Goal: Task Accomplishment & Management: Use online tool/utility

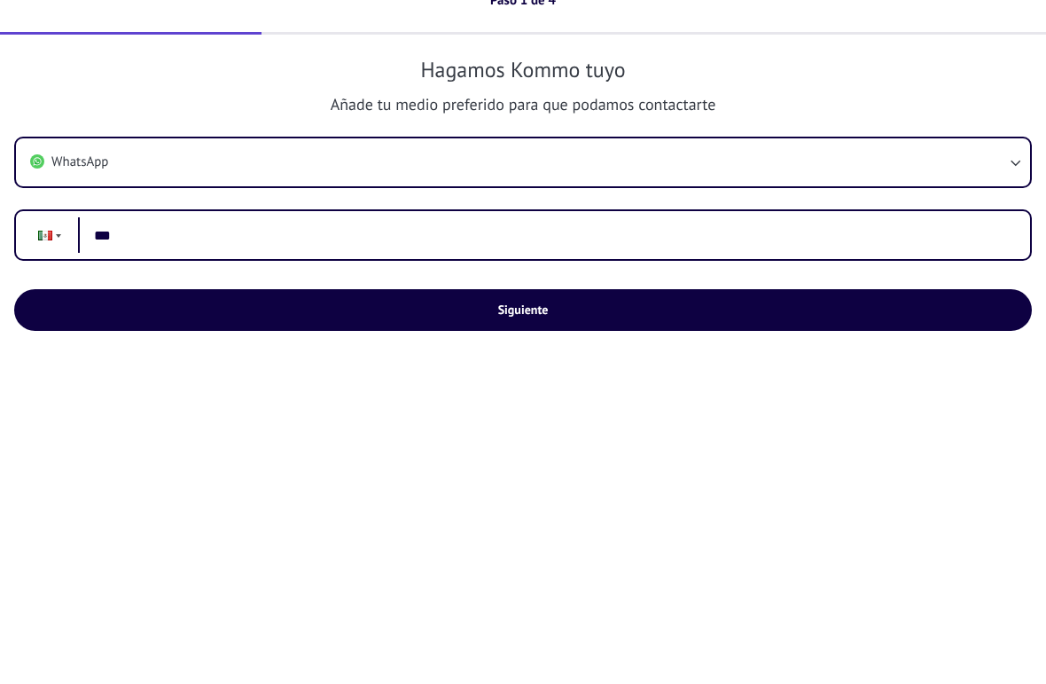
click at [445, 252] on input "***" at bounding box center [547, 270] width 938 height 36
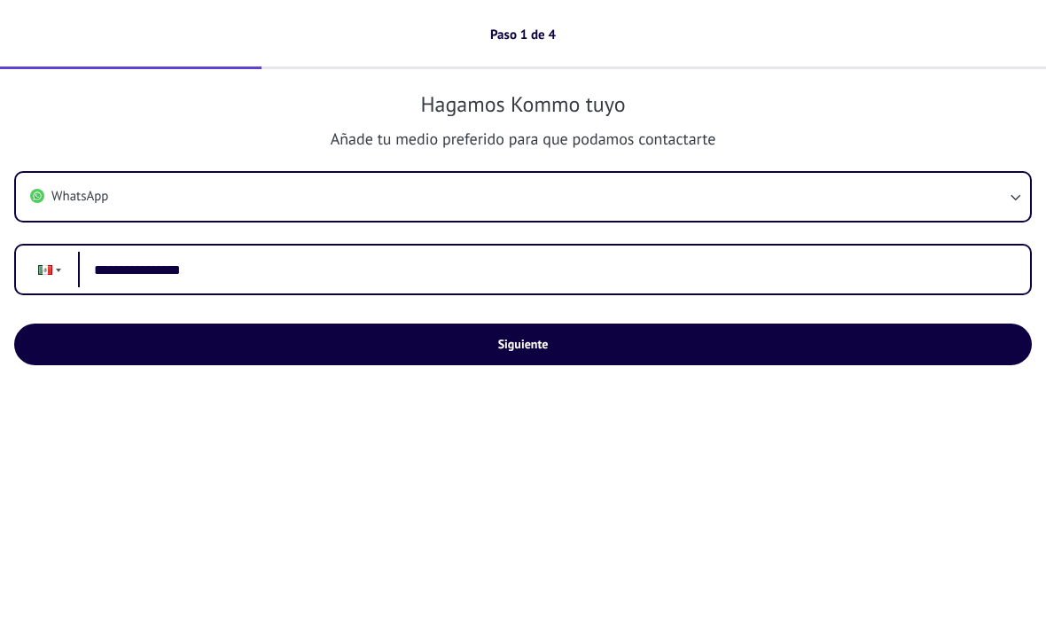
type input "**********"
click at [601, 349] on span "Siguiente" at bounding box center [524, 344] width 978 height 12
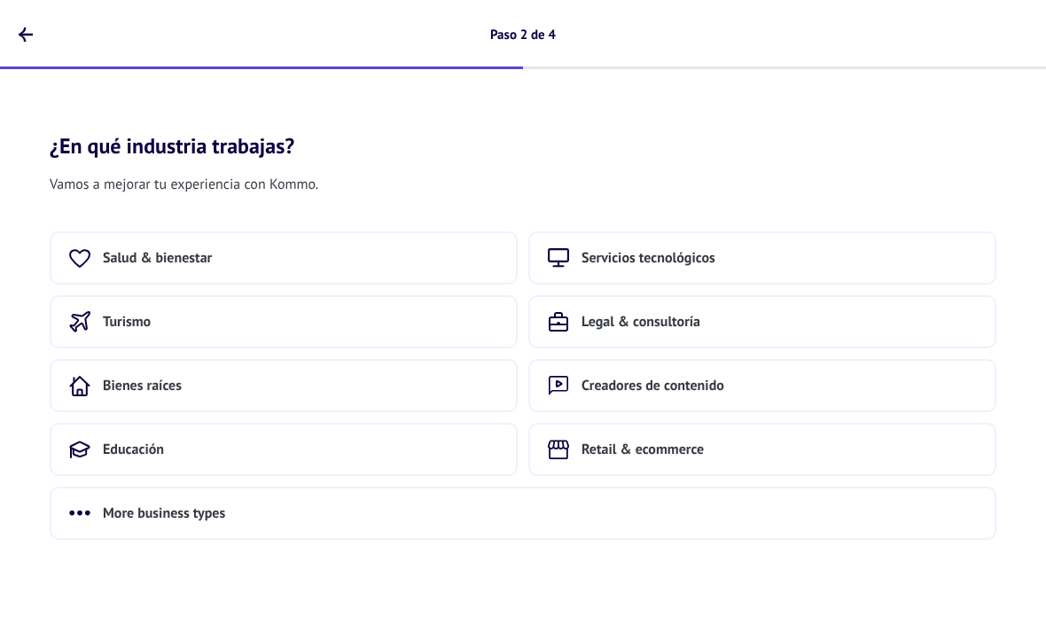
click at [825, 445] on button "Retail & ecommerce" at bounding box center [763, 449] width 468 height 53
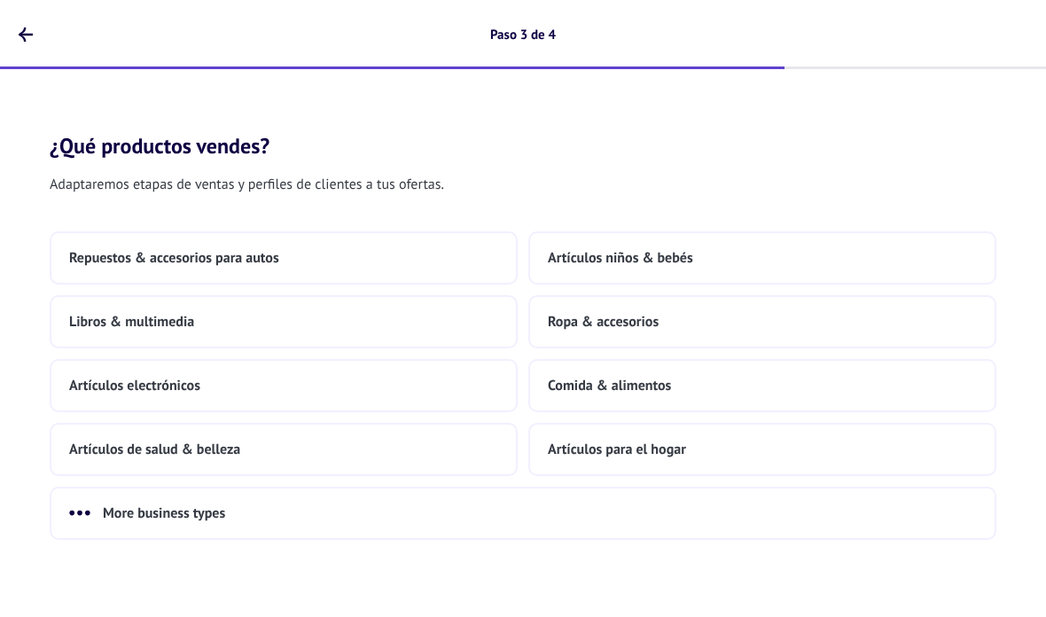
click at [423, 452] on button "Artículos de salud & belleza" at bounding box center [284, 449] width 468 height 53
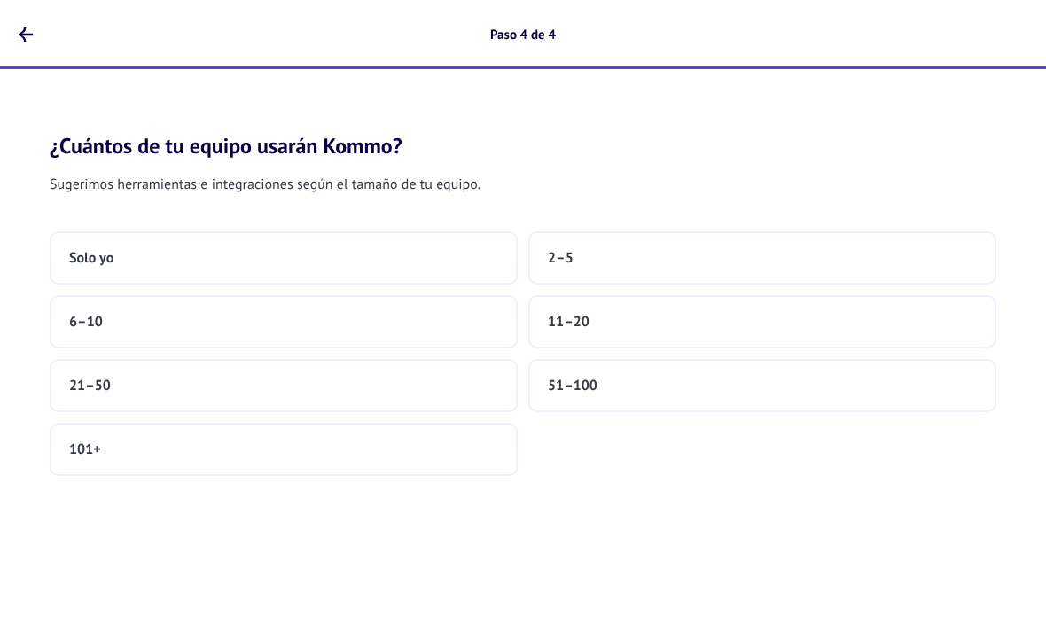
click at [635, 259] on button "2–5" at bounding box center [763, 257] width 468 height 53
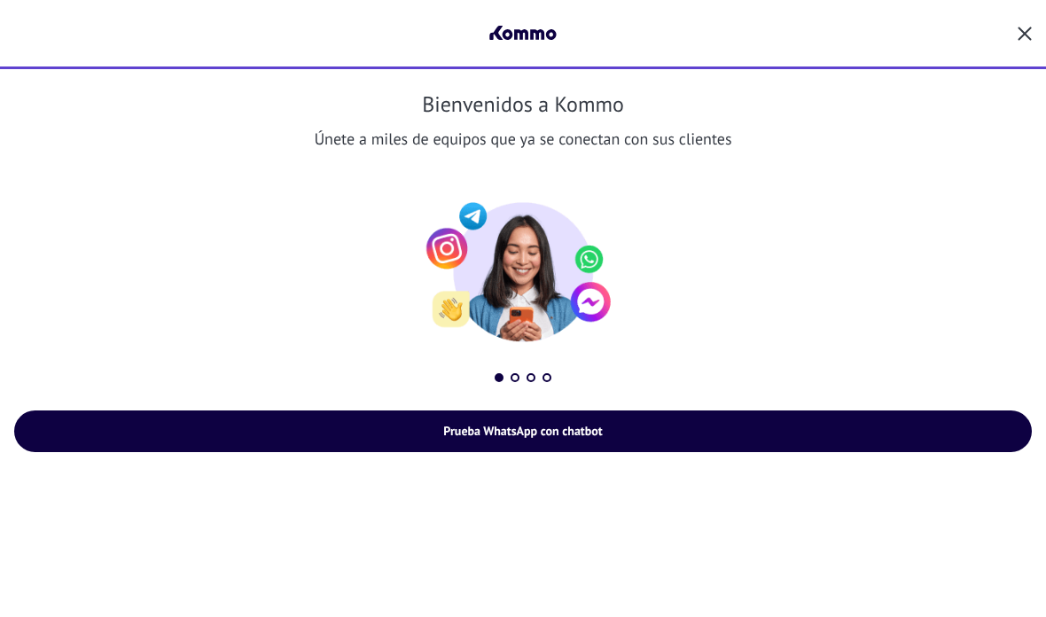
click at [1029, 45] on button "button" at bounding box center [1025, 34] width 14 height 25
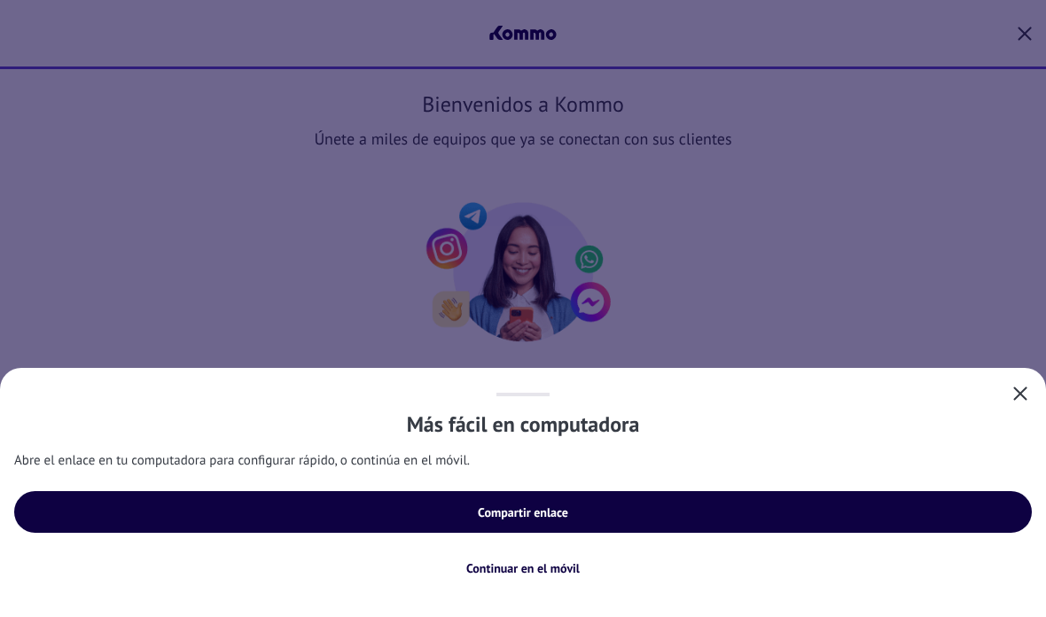
click at [567, 574] on span "Continuar en el móvil" at bounding box center [523, 568] width 114 height 12
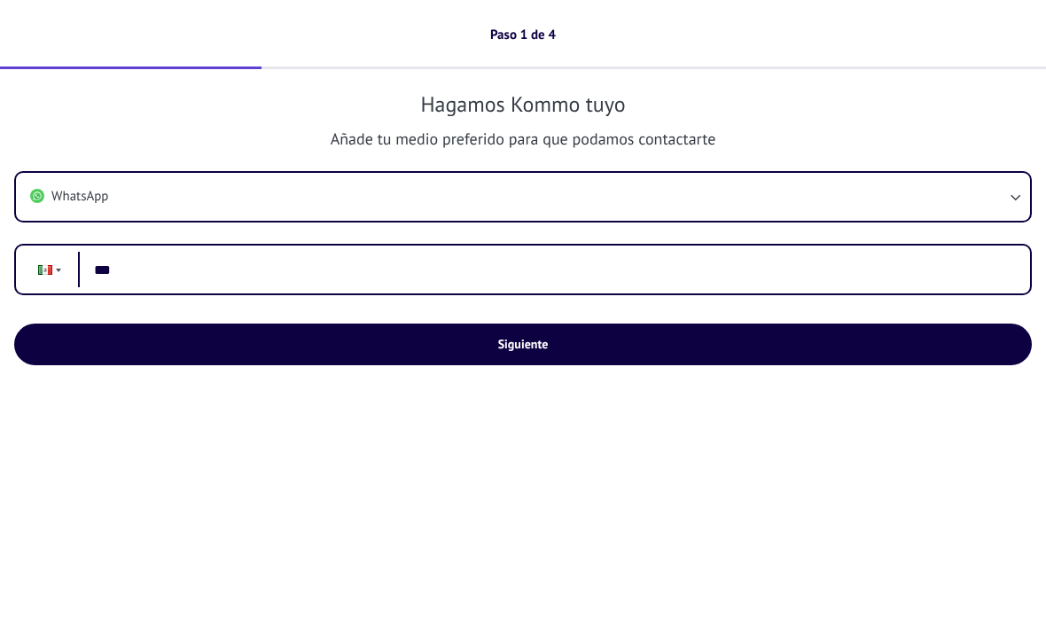
click at [853, 207] on button "WhatsApp" at bounding box center [523, 197] width 1015 height 48
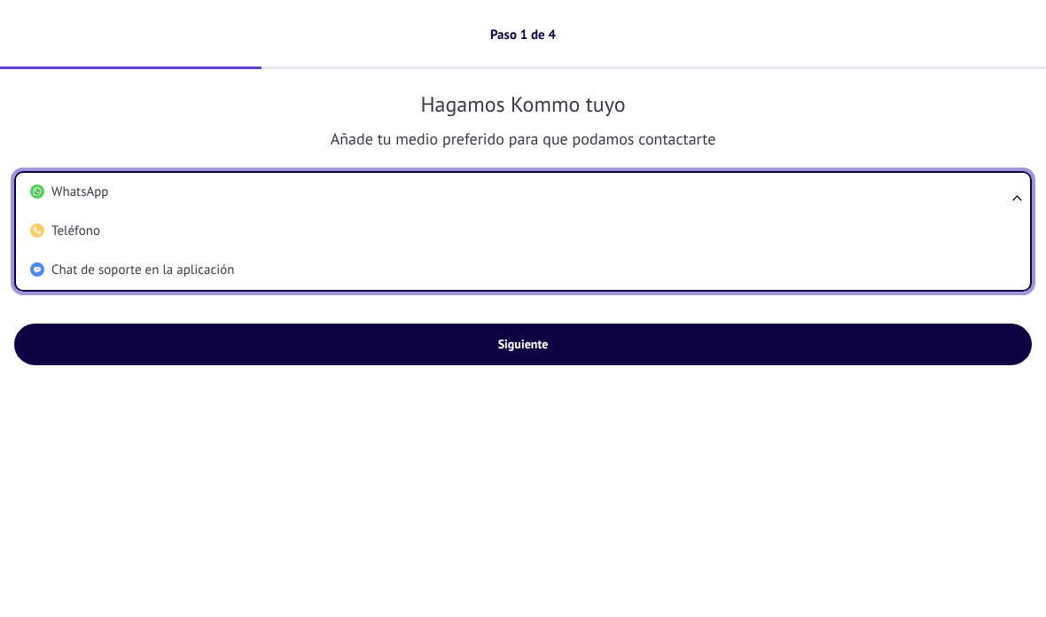
click at [148, 271] on span "Chat de soporte en la aplicación" at bounding box center [142, 271] width 183 height 18
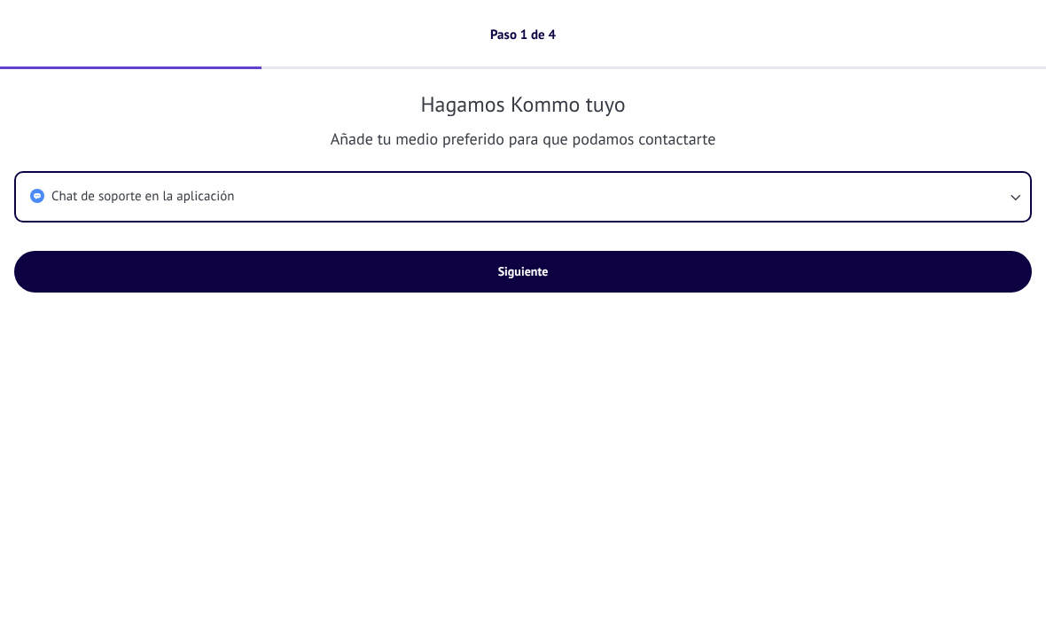
click at [500, 266] on span "Siguiente" at bounding box center [523, 271] width 51 height 12
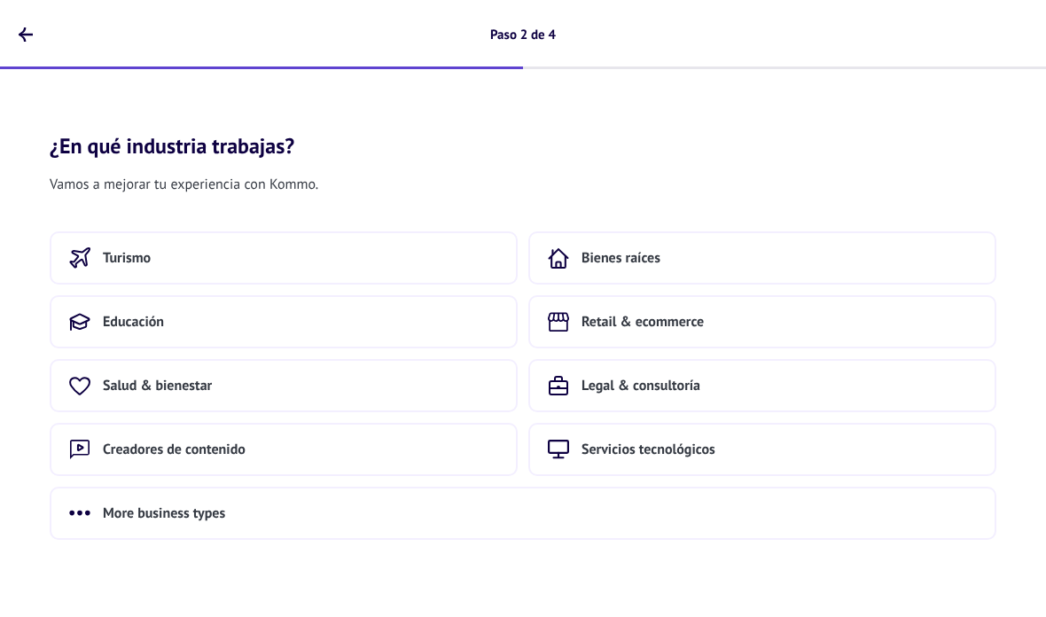
click at [689, 262] on button "Bienes raíces" at bounding box center [763, 257] width 468 height 53
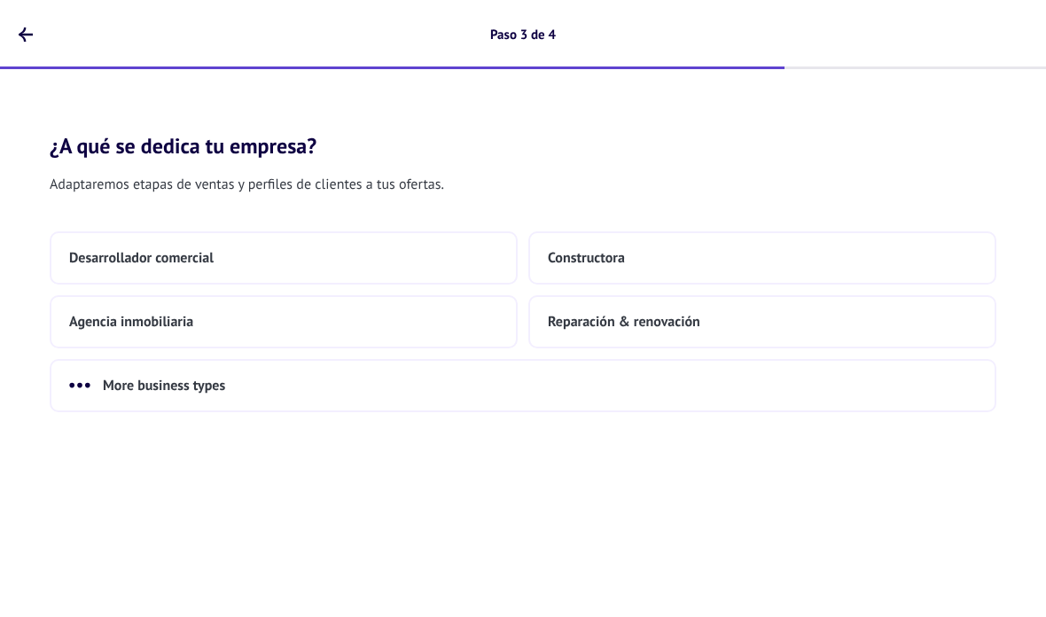
click at [700, 313] on span "Reparación & renovación" at bounding box center [624, 322] width 153 height 18
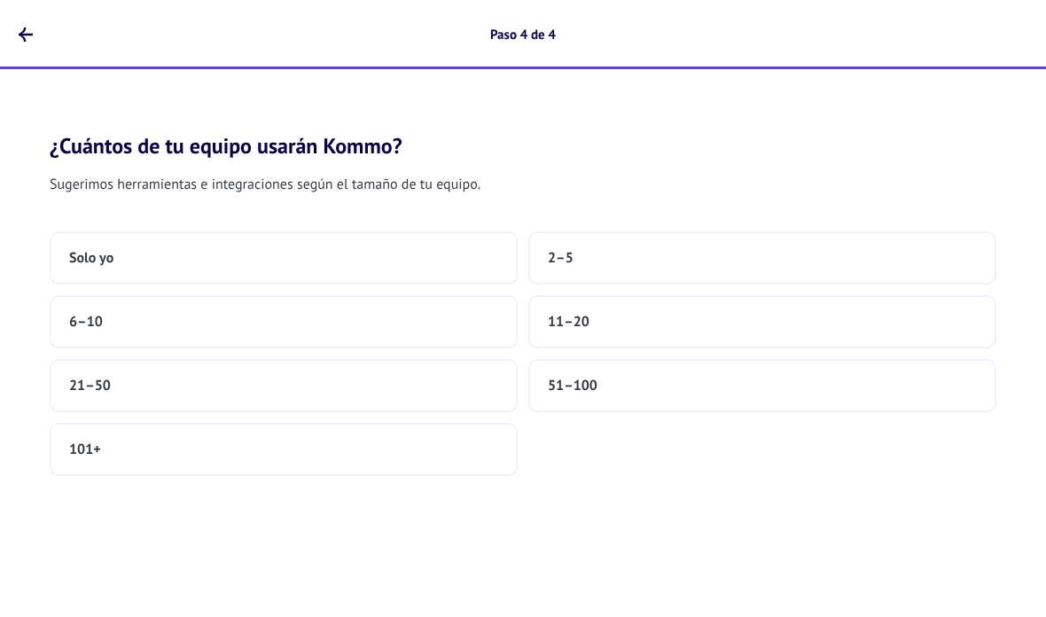
click at [664, 381] on button "51–100" at bounding box center [763, 385] width 468 height 53
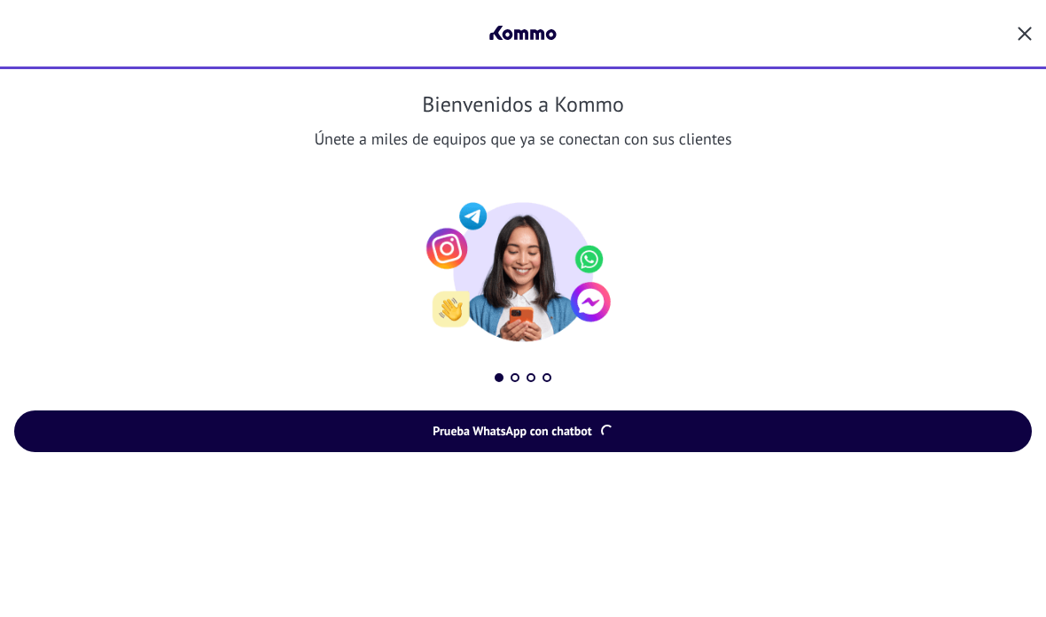
click at [1022, 28] on icon "button" at bounding box center [1025, 34] width 14 height 14
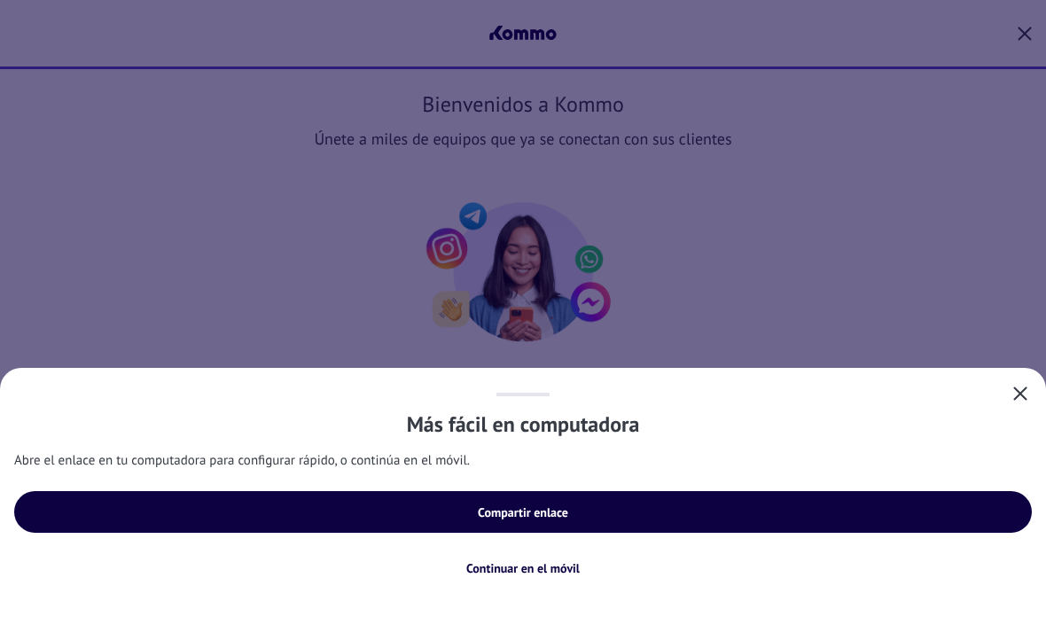
click at [1011, 373] on div "Más fácil en computadora Abre el enlace en tu computadora para configurar rápid…" at bounding box center [523, 492] width 1046 height 249
click at [1014, 384] on button "button" at bounding box center [1020, 394] width 23 height 25
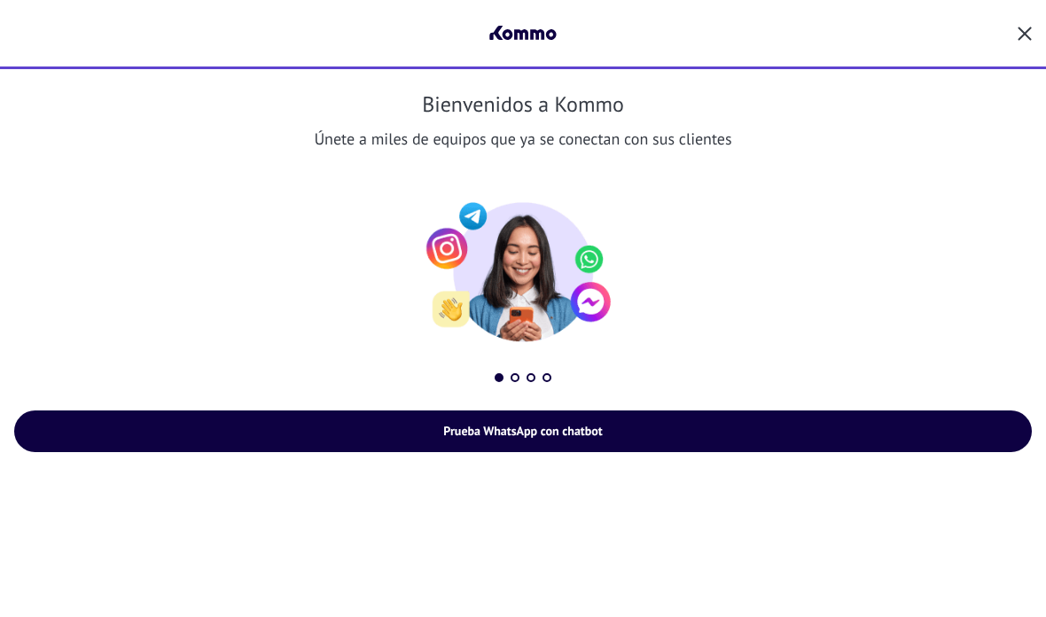
click at [1025, 23] on button "button" at bounding box center [1025, 34] width 14 height 25
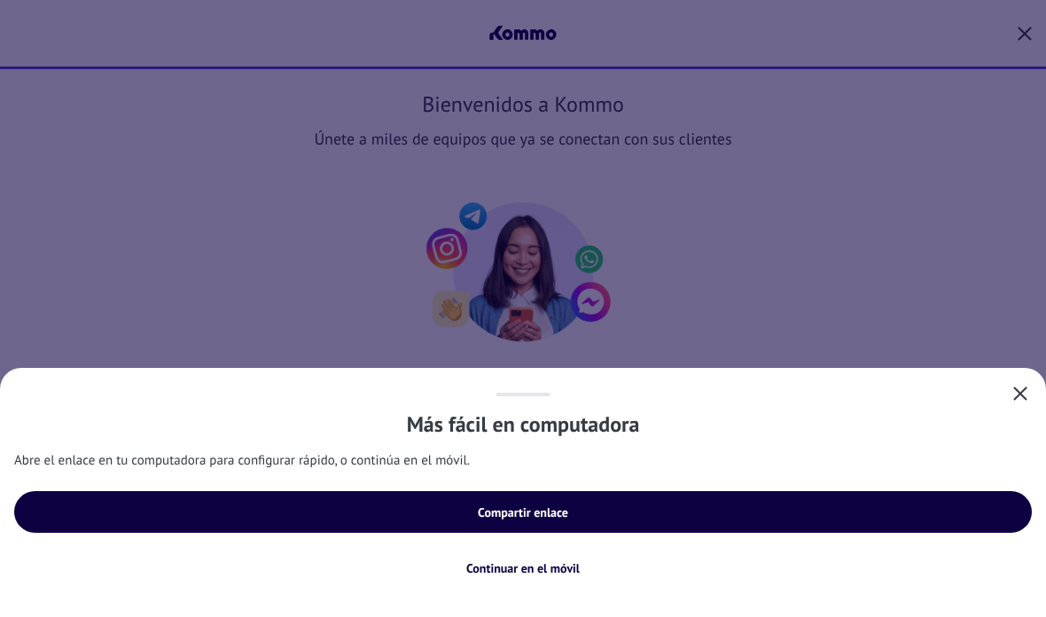
click at [568, 517] on span "Compartir enlace" at bounding box center [524, 512] width 978 height 12
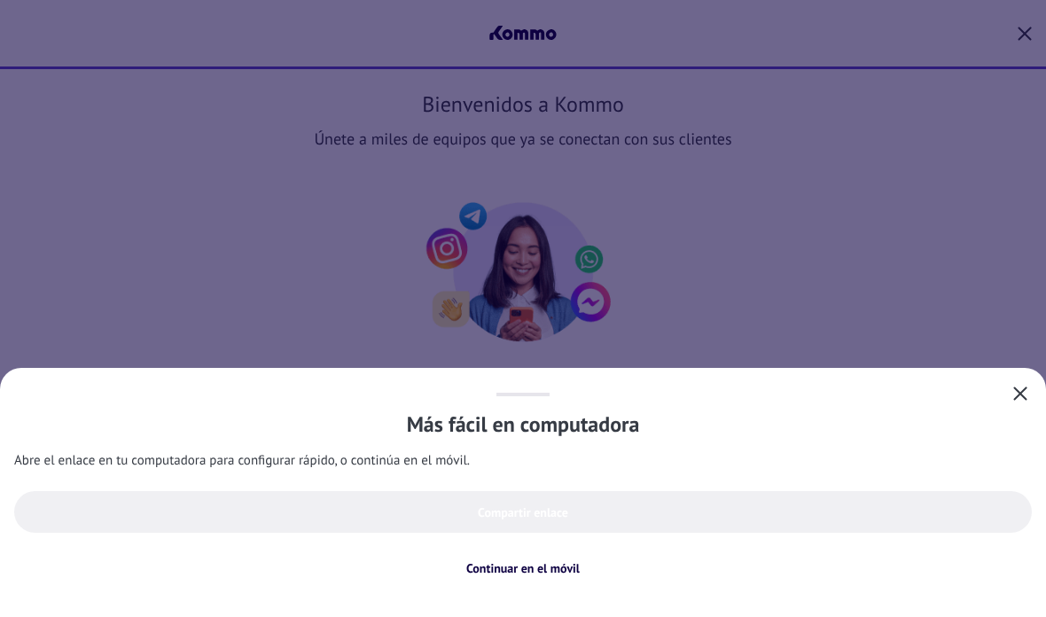
click at [1021, 364] on div "Más fácil en computadora Abre el enlace en tu computadora para configurar rápid…" at bounding box center [523, 308] width 1046 height 617
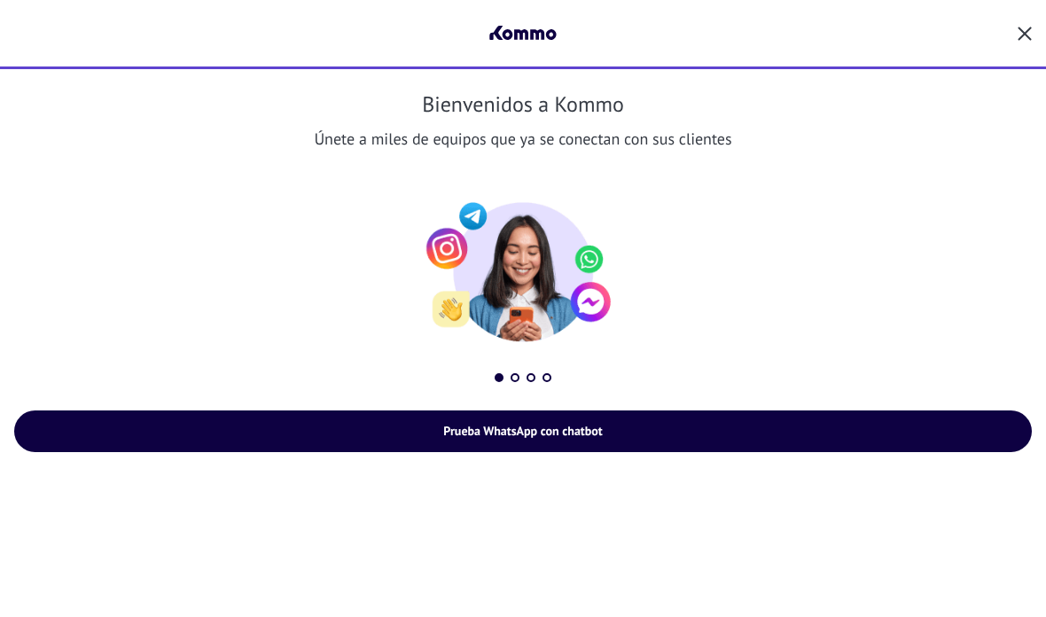
click at [1024, 390] on div "Bienvenidos a Kommo Únete a miles de equipos que ya se conectan con sus cliente…" at bounding box center [523, 271] width 1018 height 362
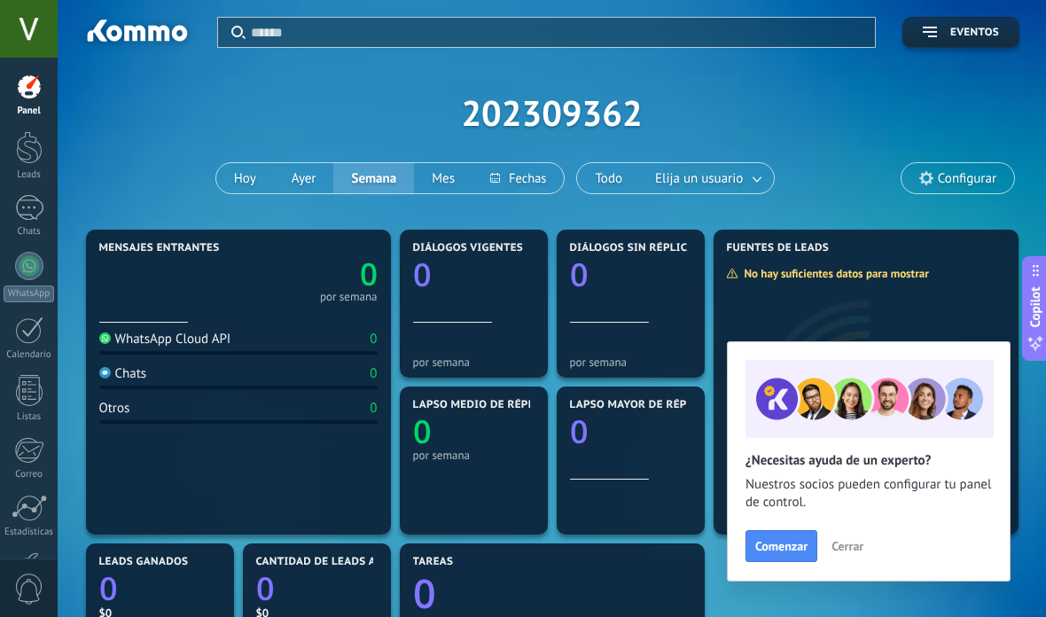
click at [36, 207] on div at bounding box center [29, 208] width 28 height 26
click at [30, 221] on link "Chats" at bounding box center [29, 216] width 58 height 43
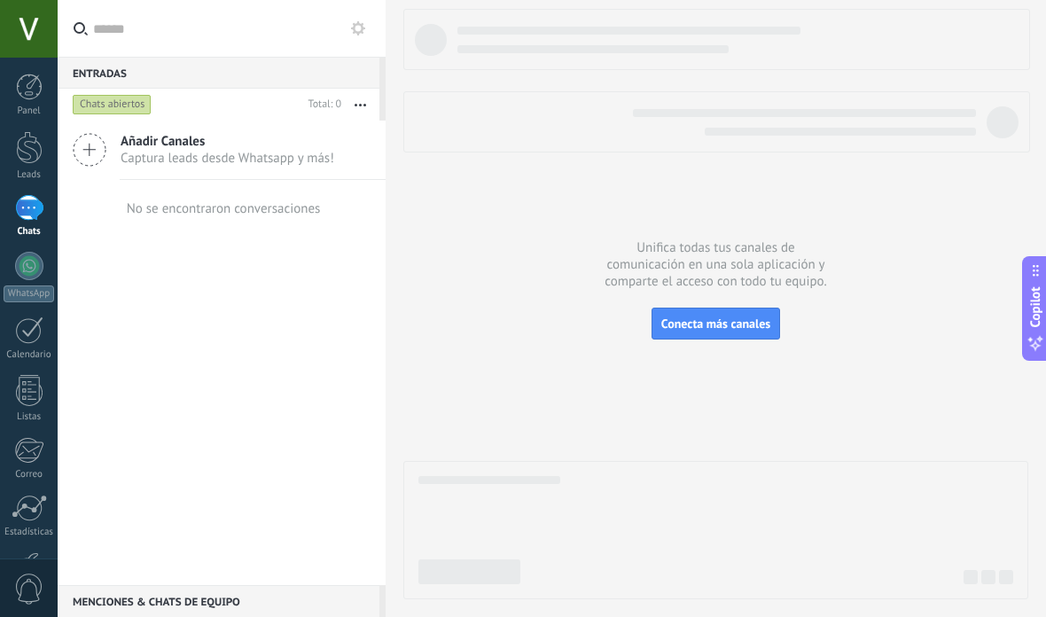
click at [346, 27] on input "text" at bounding box center [232, 28] width 278 height 57
click at [354, 22] on icon at bounding box center [358, 28] width 14 height 14
click at [362, 38] on button at bounding box center [358, 28] width 21 height 21
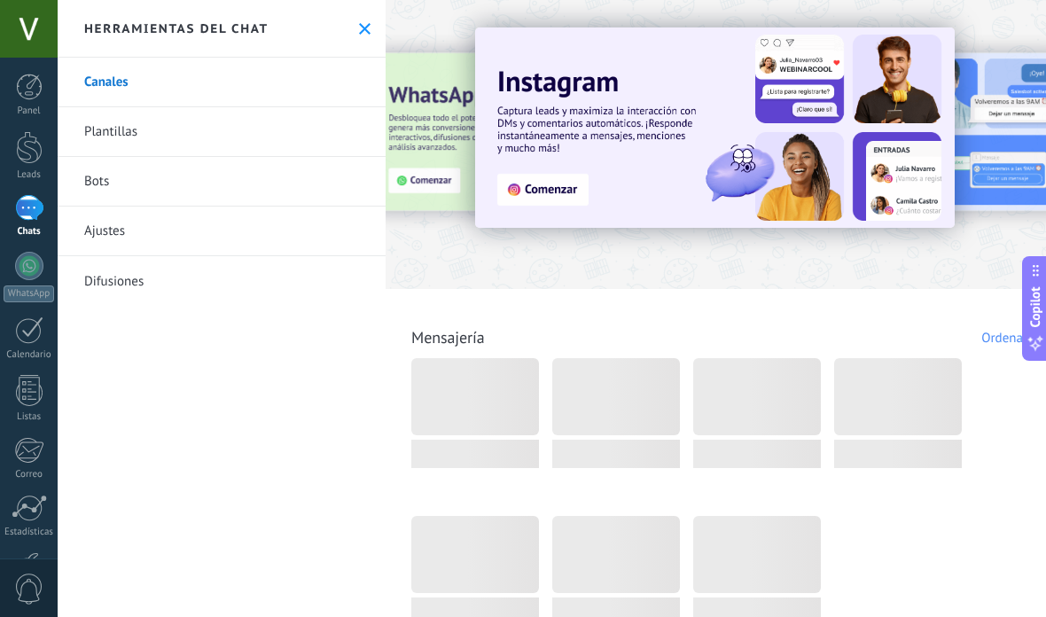
click at [137, 192] on link "Bots" at bounding box center [222, 182] width 328 height 50
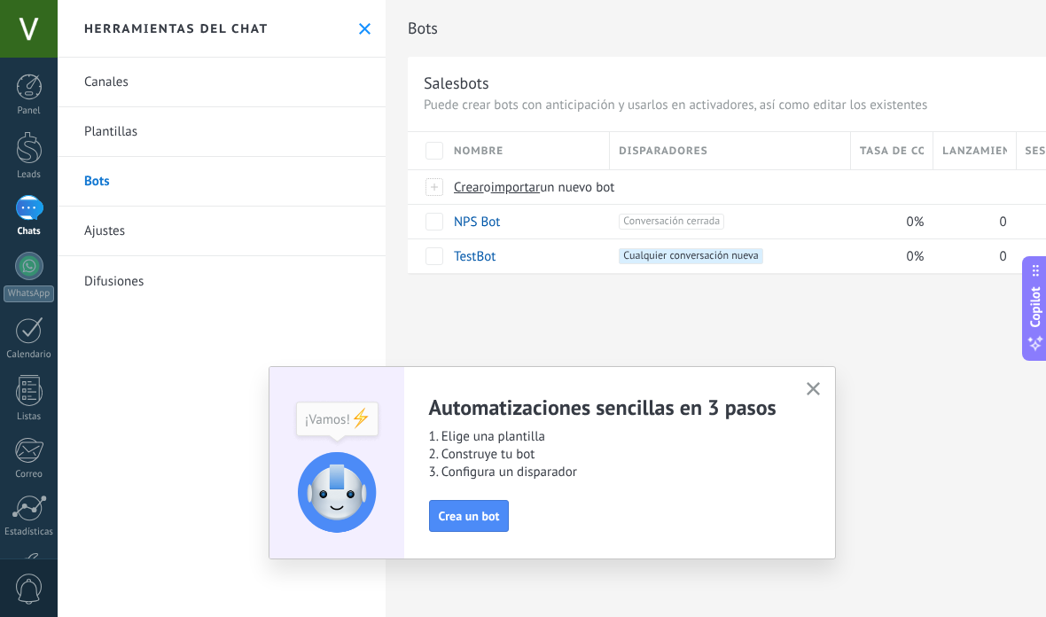
click at [819, 388] on icon "button" at bounding box center [813, 388] width 13 height 13
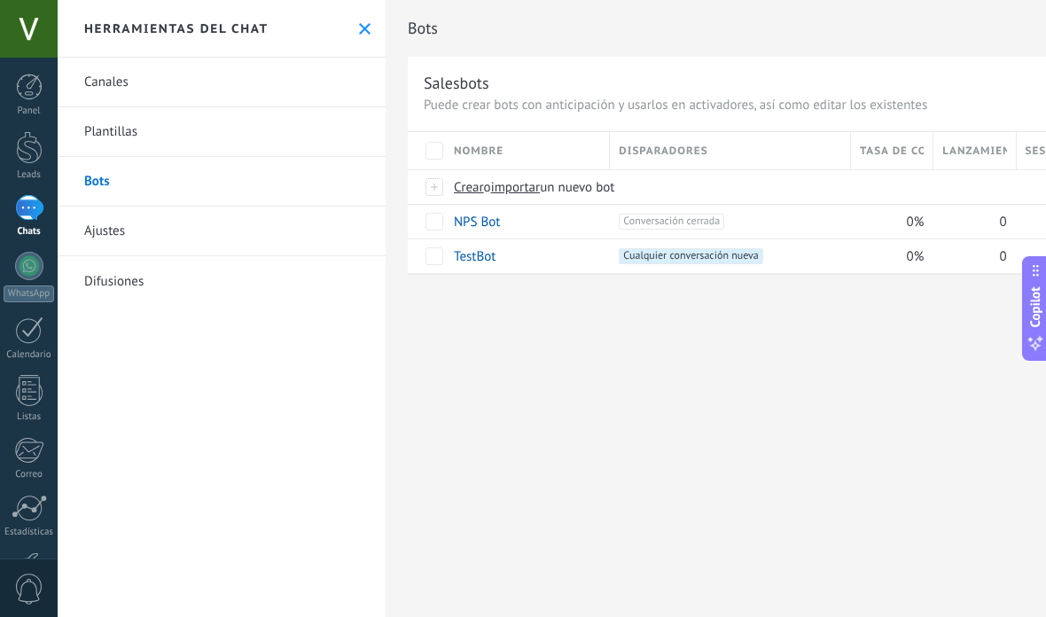
click at [469, 182] on span "Crear" at bounding box center [469, 187] width 30 height 17
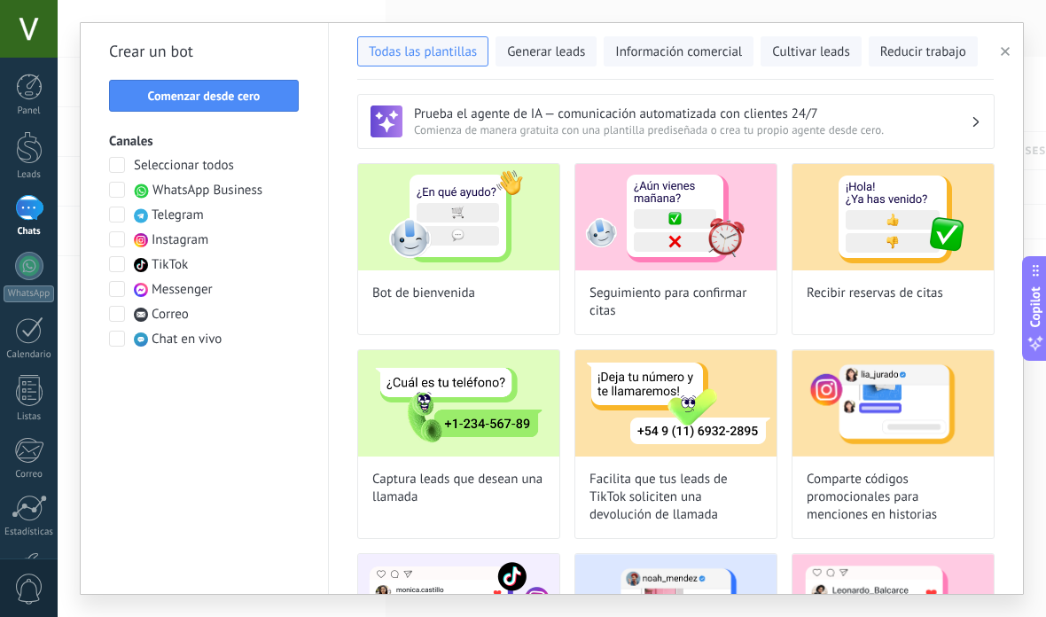
click at [557, 49] on span "Generar leads" at bounding box center [546, 52] width 78 height 18
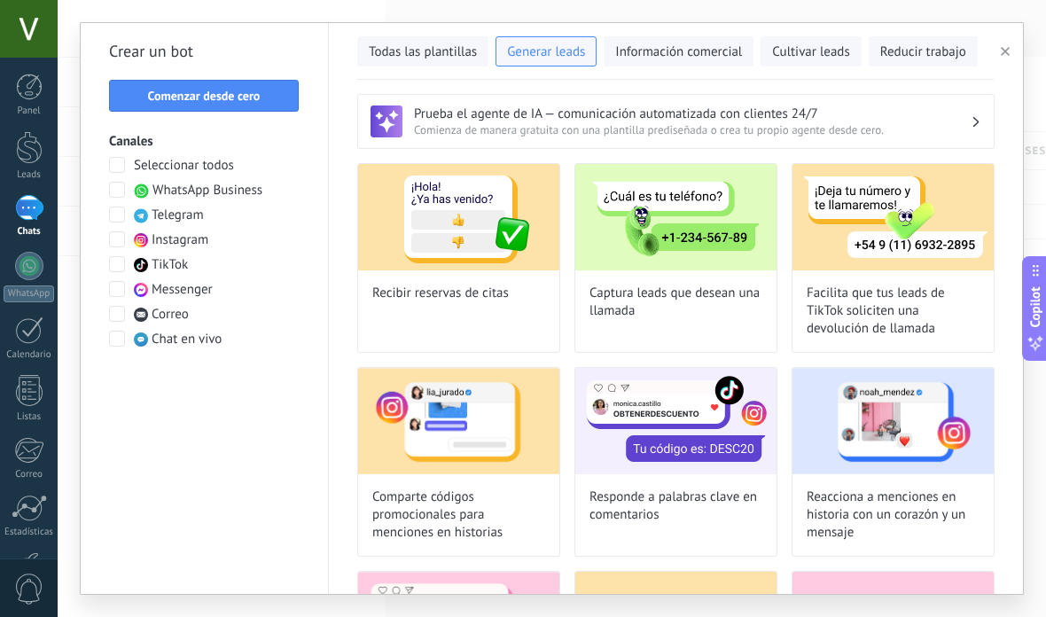
click at [440, 51] on span "Todas las plantillas" at bounding box center [423, 52] width 108 height 18
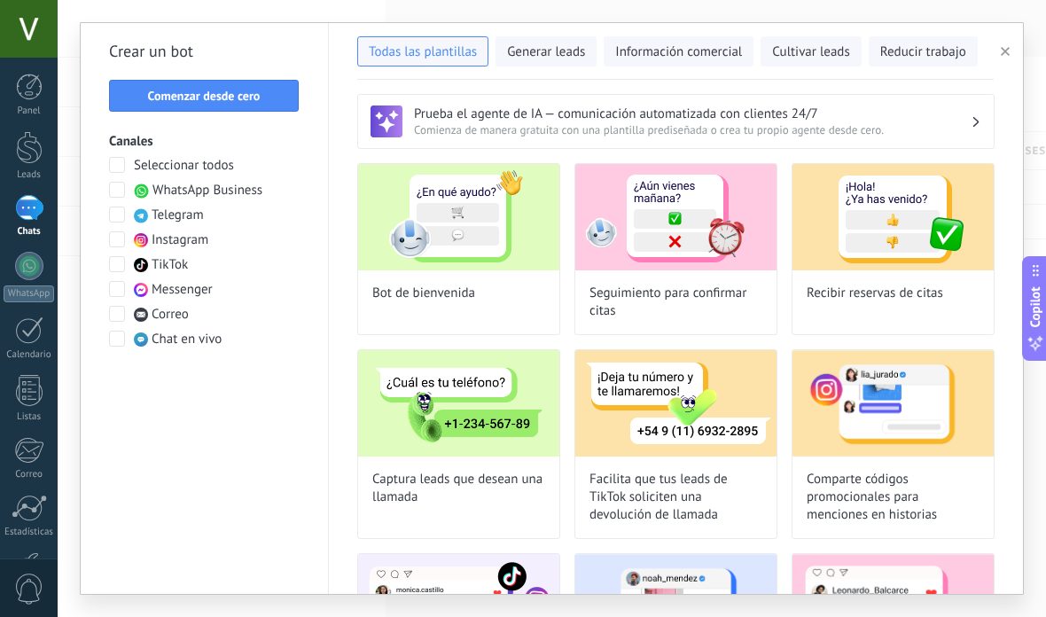
click at [552, 51] on span "Generar leads" at bounding box center [546, 52] width 78 height 18
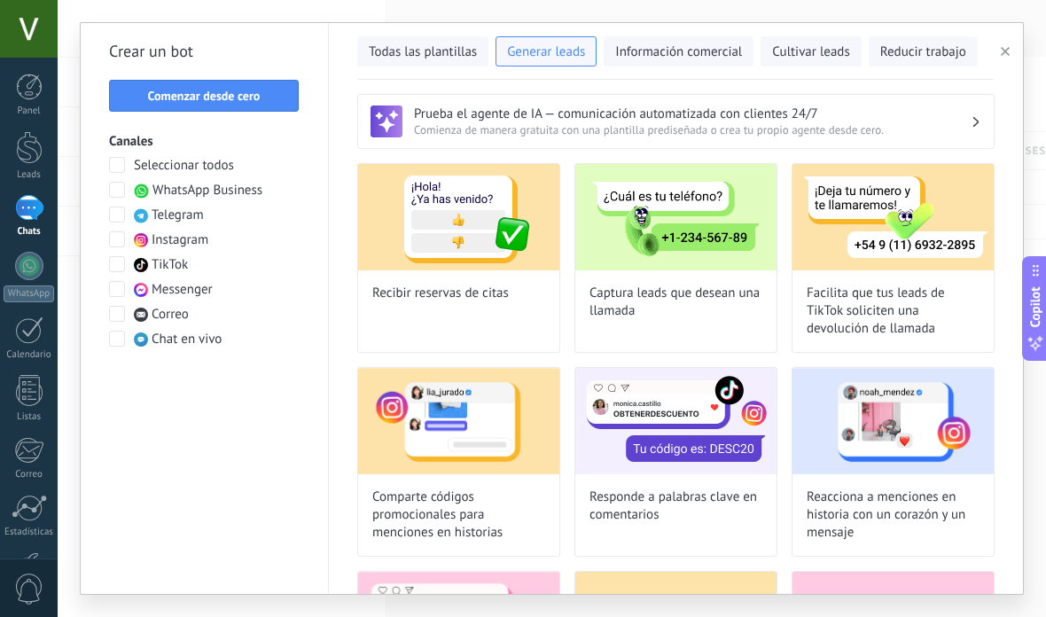
click at [246, 101] on span "Comenzar desde cero" at bounding box center [204, 96] width 113 height 12
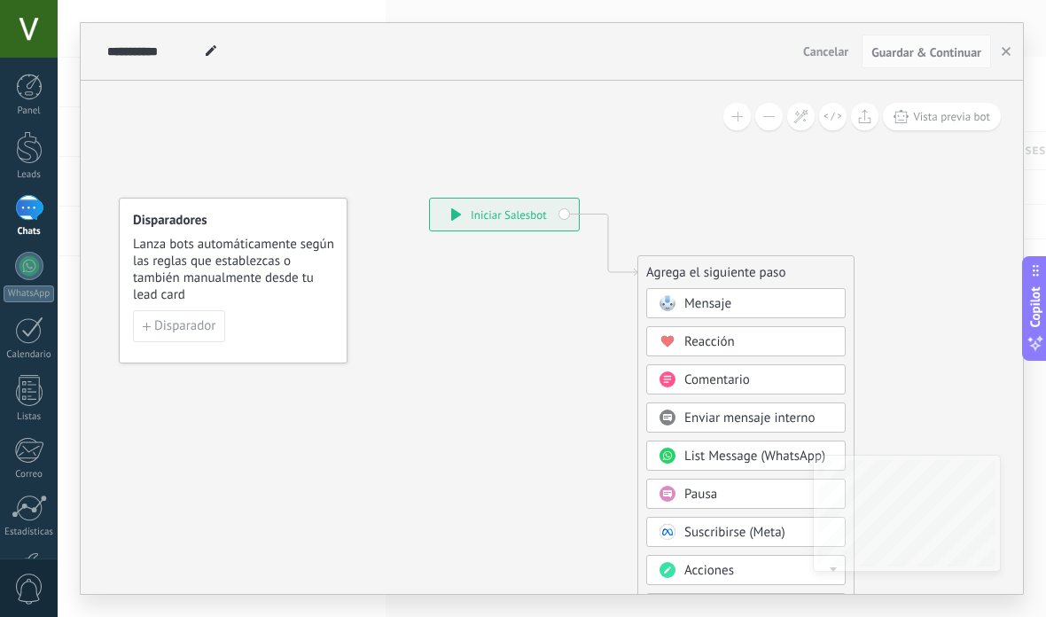
click at [784, 294] on div "Mensaje" at bounding box center [746, 303] width 200 height 30
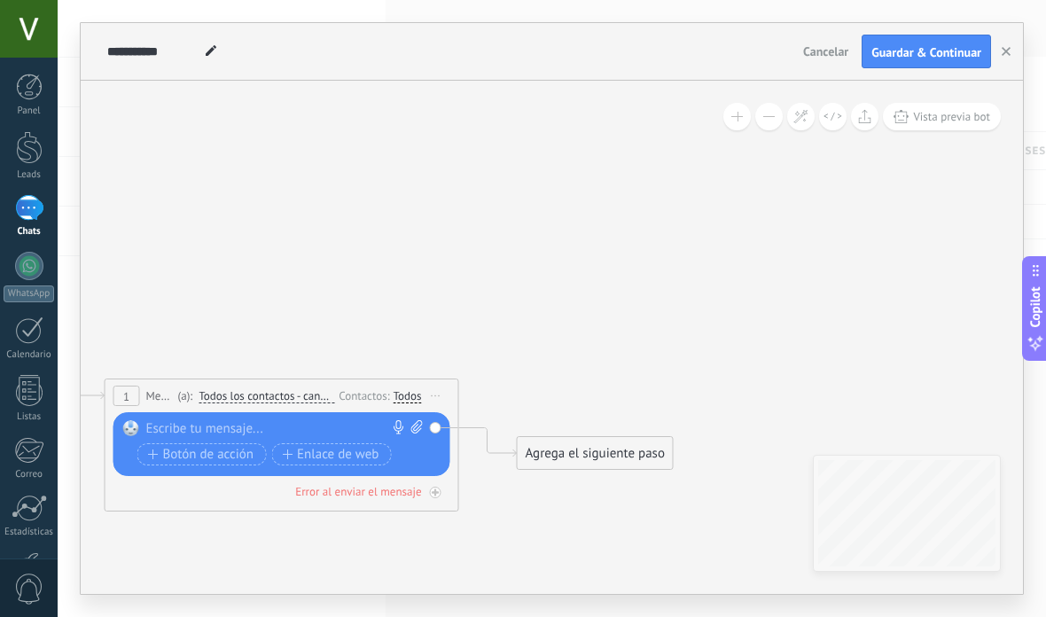
click at [621, 458] on div "Agrega el siguiente paso" at bounding box center [595, 453] width 155 height 29
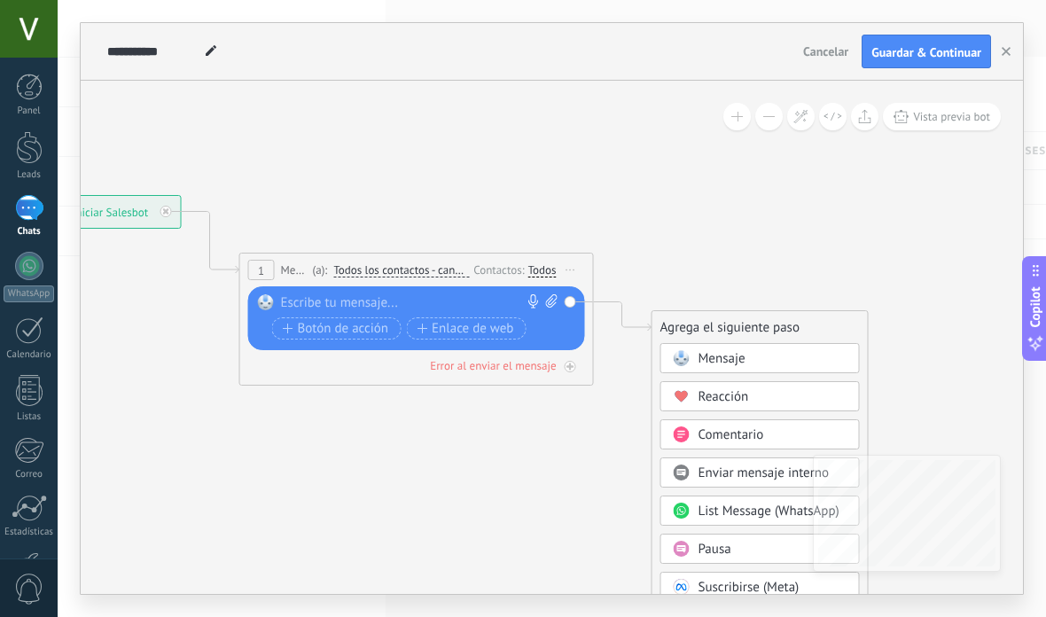
click at [819, 393] on div "Reacción" at bounding box center [773, 397] width 149 height 18
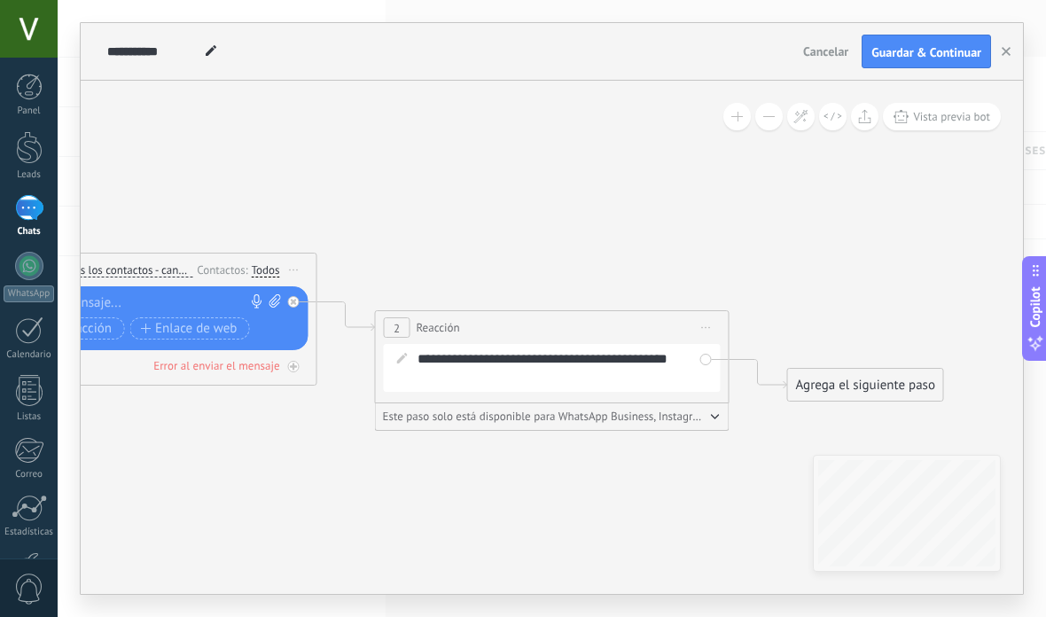
click at [889, 384] on div "Agrega el siguiente paso" at bounding box center [865, 385] width 155 height 29
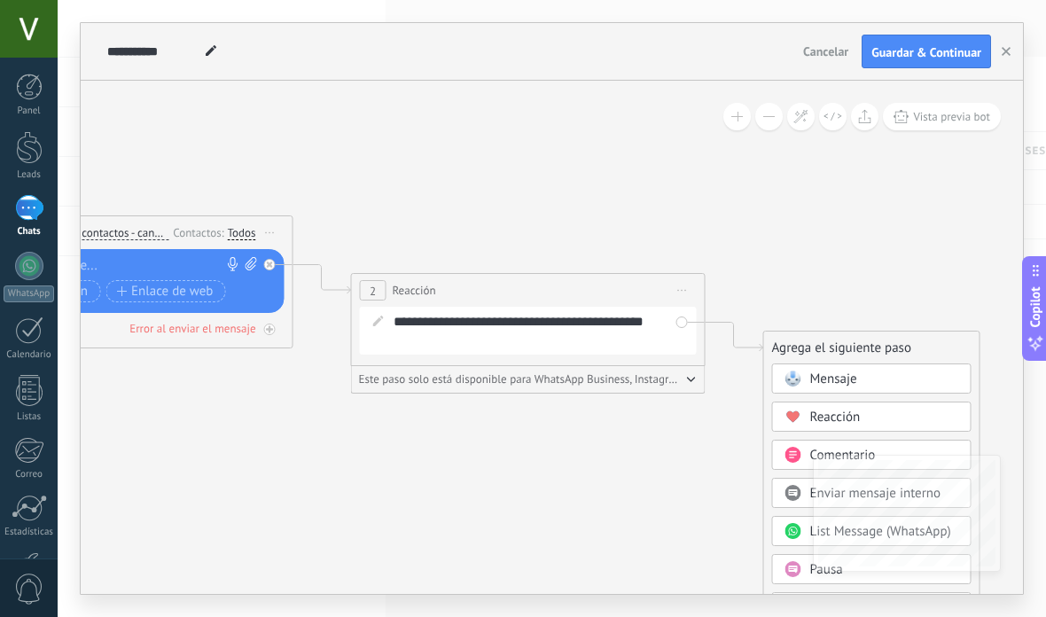
click at [800, 454] on rect at bounding box center [793, 455] width 16 height 16
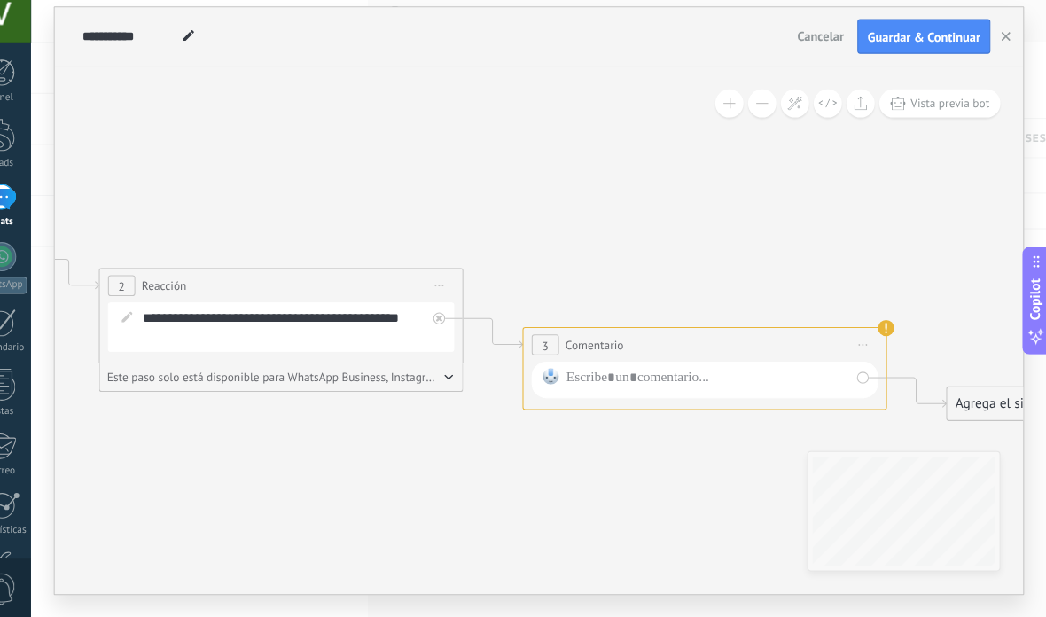
click at [950, 395] on div "Agrega el siguiente paso" at bounding box center [1027, 409] width 155 height 29
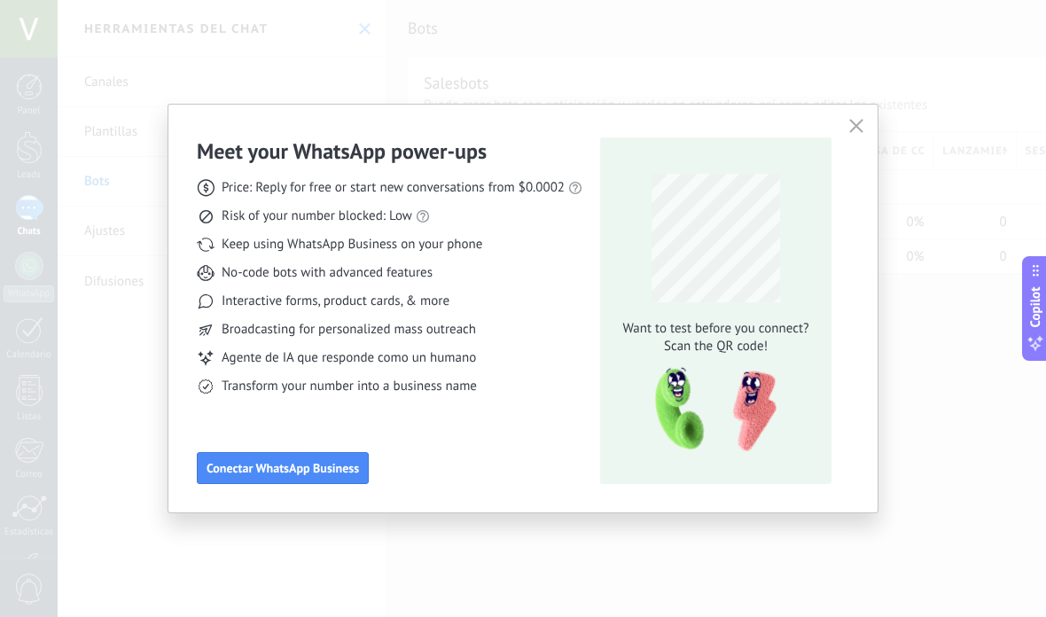
click at [860, 127] on icon "button" at bounding box center [857, 126] width 14 height 14
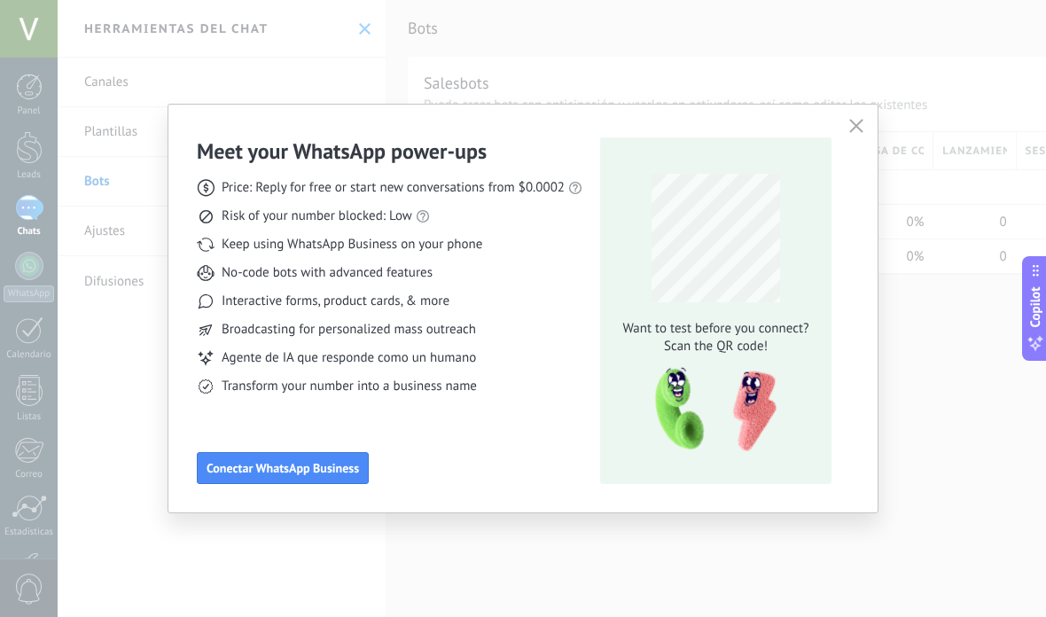
click at [864, 128] on icon "button" at bounding box center [857, 126] width 14 height 14
click at [858, 132] on icon "button" at bounding box center [857, 126] width 14 height 14
click at [858, 125] on use "button" at bounding box center [856, 125] width 13 height 13
click at [867, 128] on button "button" at bounding box center [856, 126] width 23 height 25
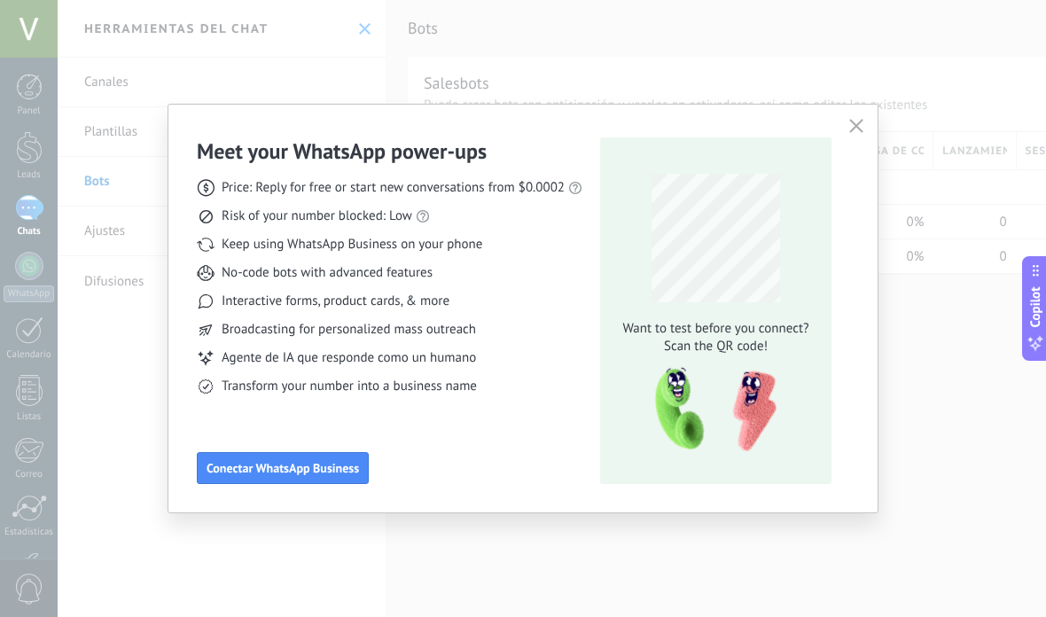
click at [868, 133] on button "button" at bounding box center [856, 126] width 23 height 25
click at [863, 131] on icon "button" at bounding box center [857, 126] width 14 height 14
click at [858, 130] on icon "button" at bounding box center [857, 126] width 14 height 14
click at [857, 122] on icon "button" at bounding box center [857, 126] width 14 height 14
click at [864, 127] on icon "button" at bounding box center [857, 126] width 14 height 14
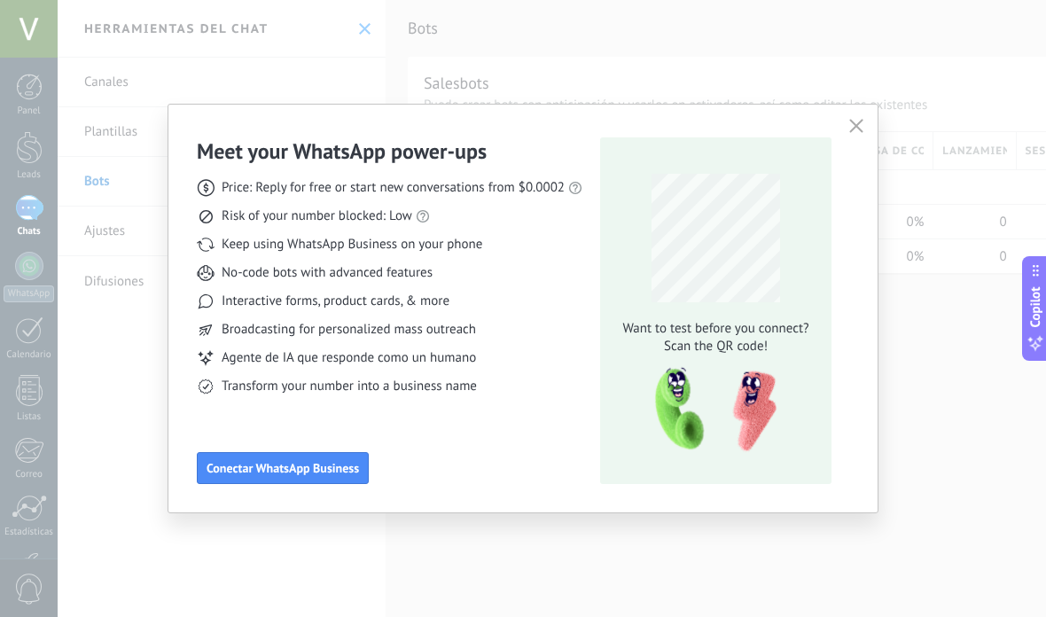
click at [867, 132] on button "button" at bounding box center [856, 126] width 23 height 25
click at [840, 134] on div "Meet your WhatsApp power‑ups Price: Reply for free or start new conversations f…" at bounding box center [523, 308] width 653 height 351
click at [861, 133] on span "button" at bounding box center [857, 127] width 14 height 16
click at [860, 132] on icon "button" at bounding box center [857, 126] width 14 height 14
click at [856, 129] on icon "button" at bounding box center [857, 126] width 14 height 14
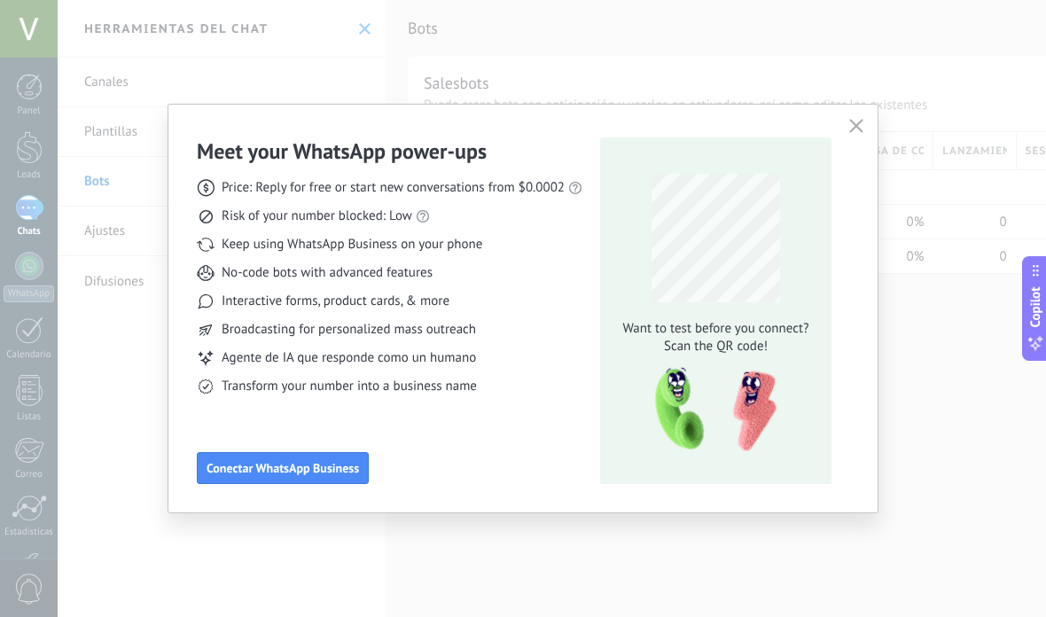
click at [866, 128] on button "button" at bounding box center [856, 126] width 23 height 25
click at [869, 130] on div "Meet your WhatsApp power‑ups Price: Reply for free or start new conversations f…" at bounding box center [522, 309] width 709 height 408
click at [866, 128] on button "button" at bounding box center [856, 126] width 23 height 25
click at [864, 128] on icon "button" at bounding box center [857, 126] width 14 height 14
click at [859, 124] on use "button" at bounding box center [856, 125] width 13 height 13
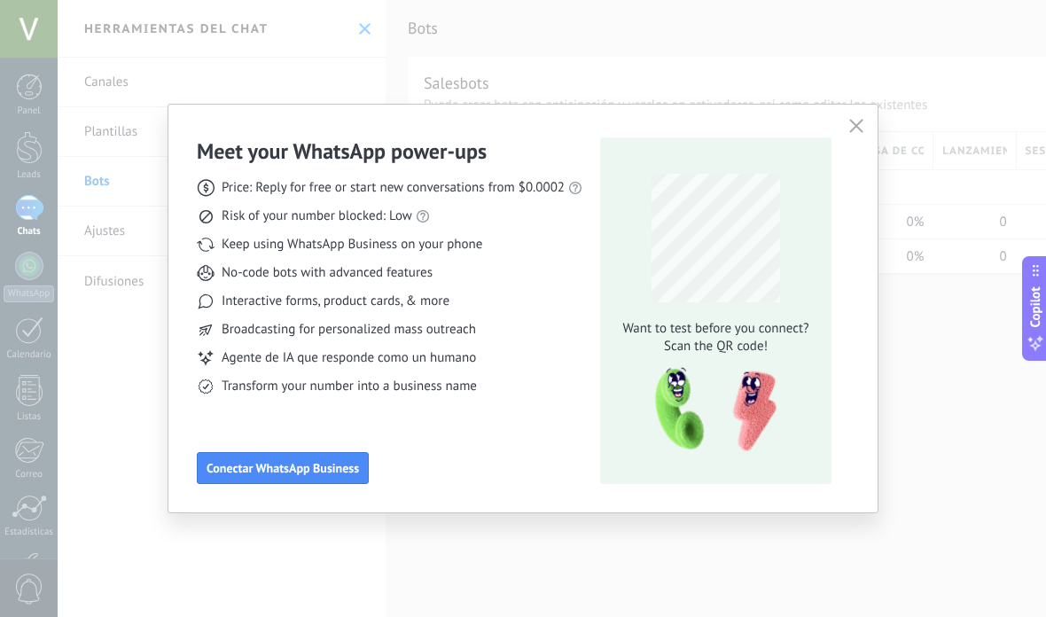
click at [865, 127] on button "button" at bounding box center [856, 126] width 23 height 25
click at [865, 129] on button "button" at bounding box center [856, 126] width 23 height 25
click at [866, 129] on button "button" at bounding box center [856, 126] width 23 height 25
click at [866, 122] on button "button" at bounding box center [856, 126] width 23 height 25
click at [978, 53] on div "Meet your WhatsApp power‑ups Price: Reply for free or start new conversations f…" at bounding box center [523, 308] width 1046 height 617
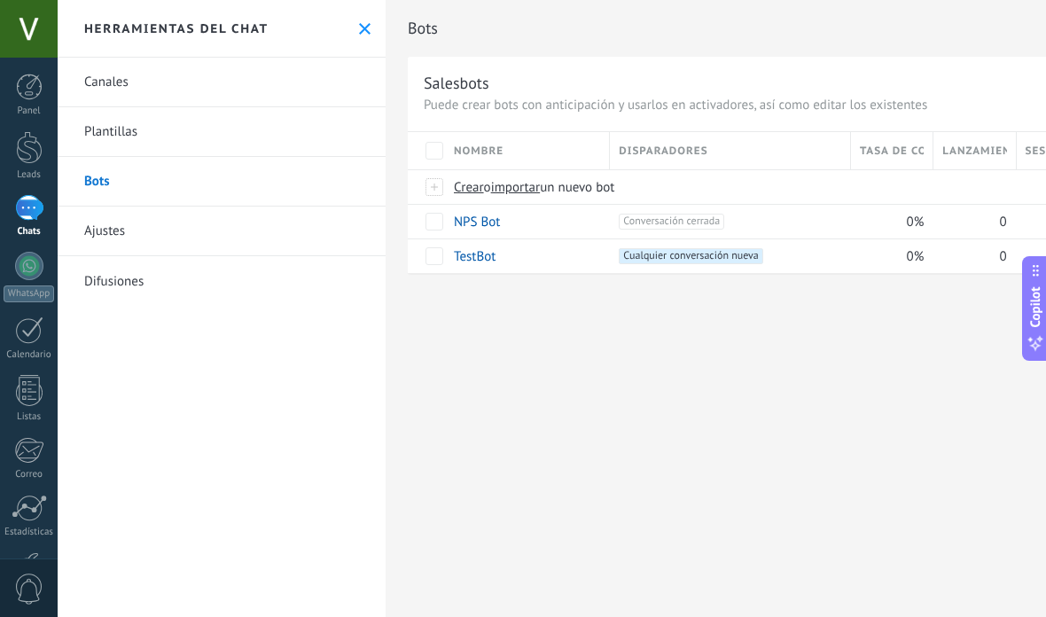
click at [110, 135] on link "Plantillas" at bounding box center [222, 132] width 328 height 50
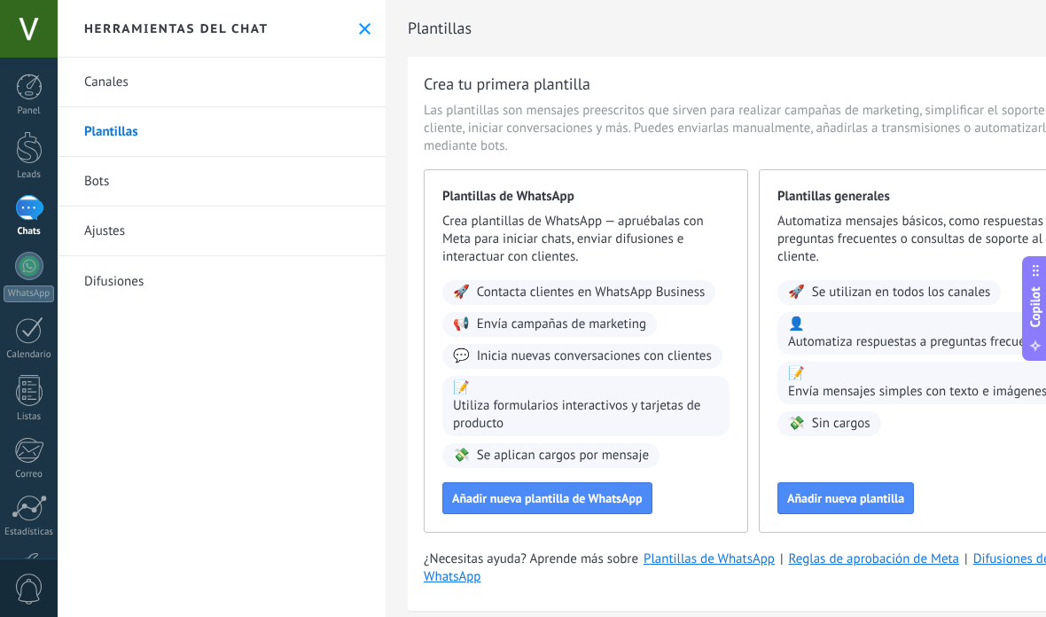
click at [132, 85] on link "Canales" at bounding box center [222, 83] width 328 height 50
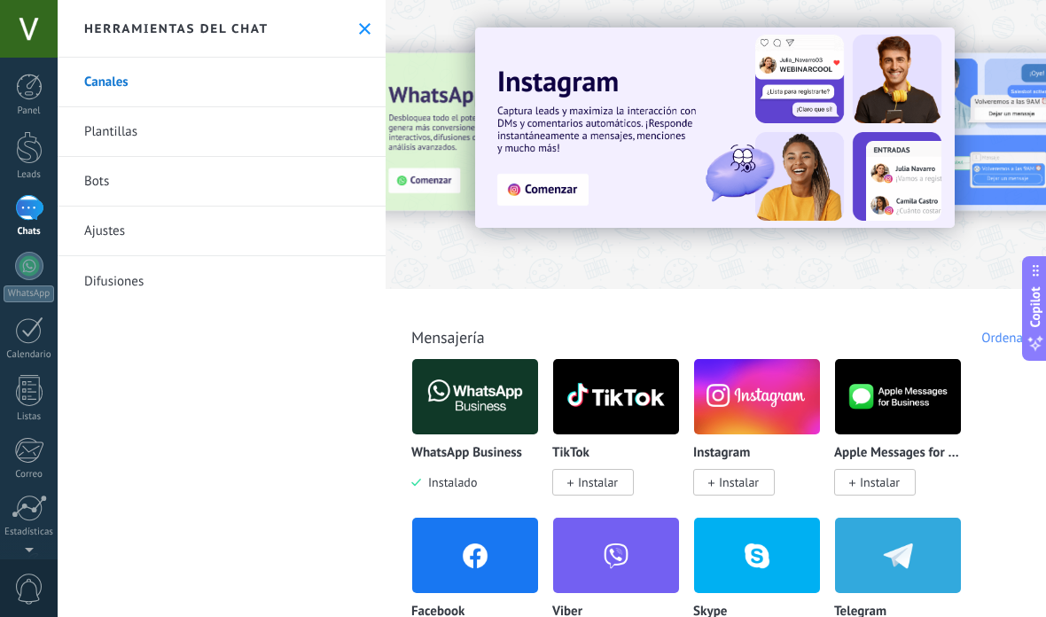
click at [36, 94] on div at bounding box center [29, 87] width 27 height 27
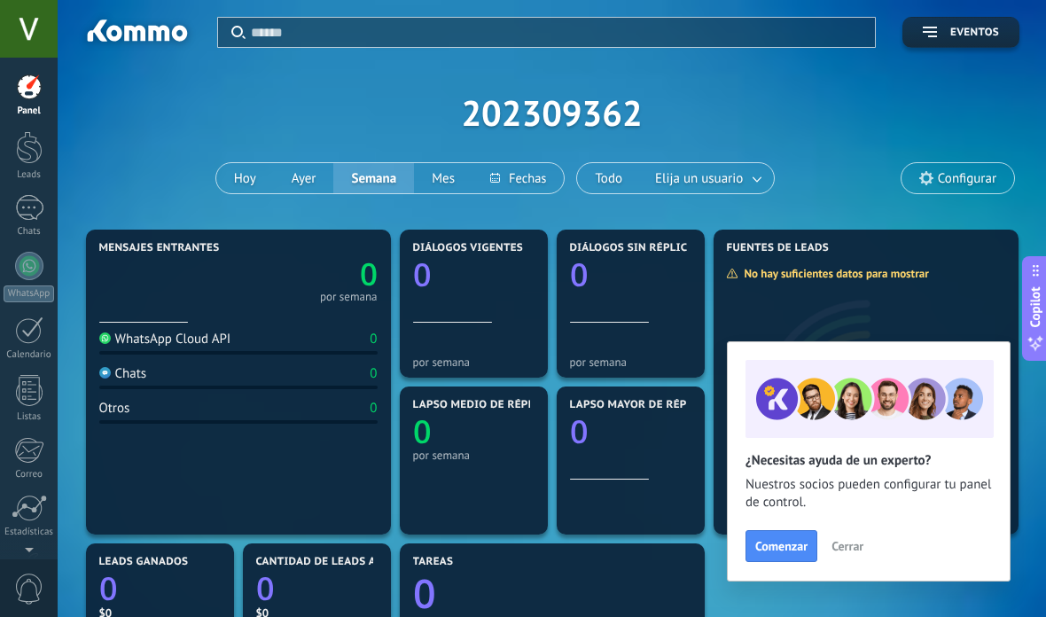
click at [19, 150] on div at bounding box center [29, 147] width 27 height 33
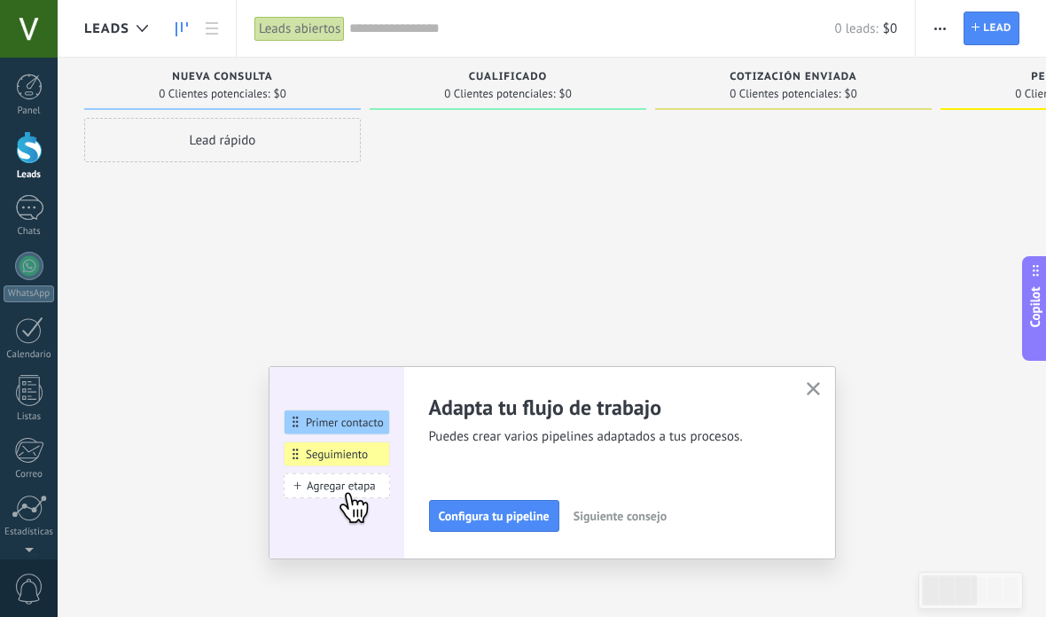
click at [31, 221] on link "Chats" at bounding box center [29, 216] width 58 height 43
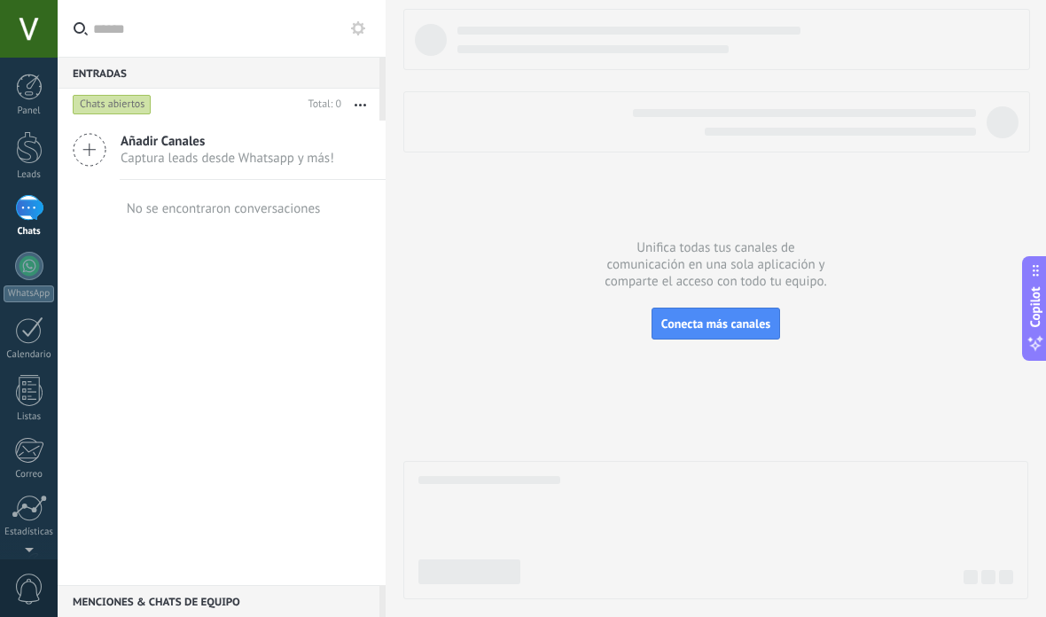
click at [745, 335] on button "Conecta más canales" at bounding box center [716, 324] width 129 height 32
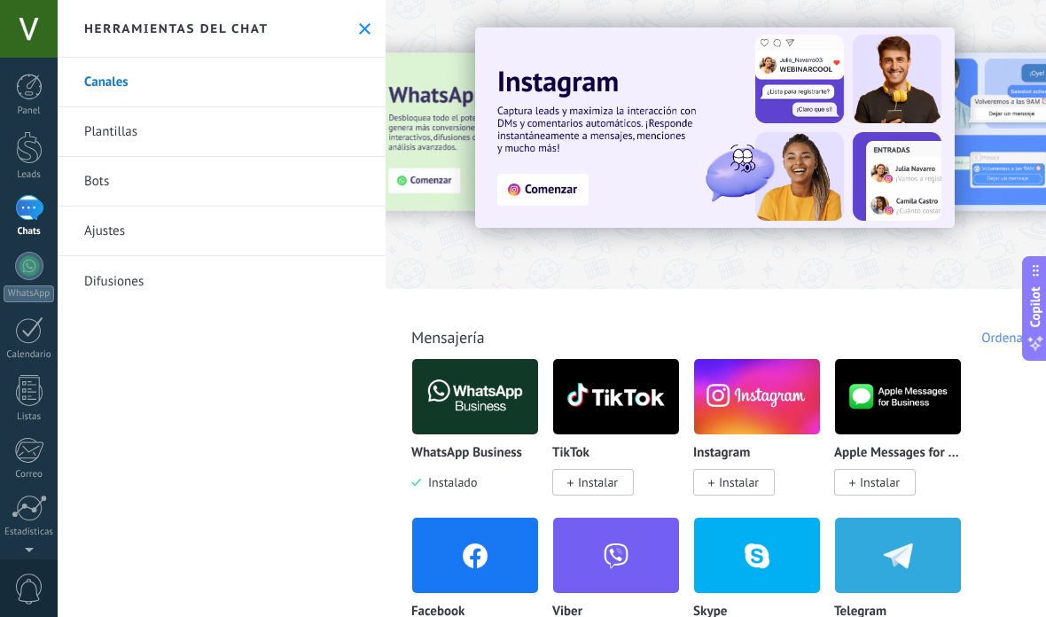
click at [155, 190] on link "Bots" at bounding box center [222, 182] width 328 height 50
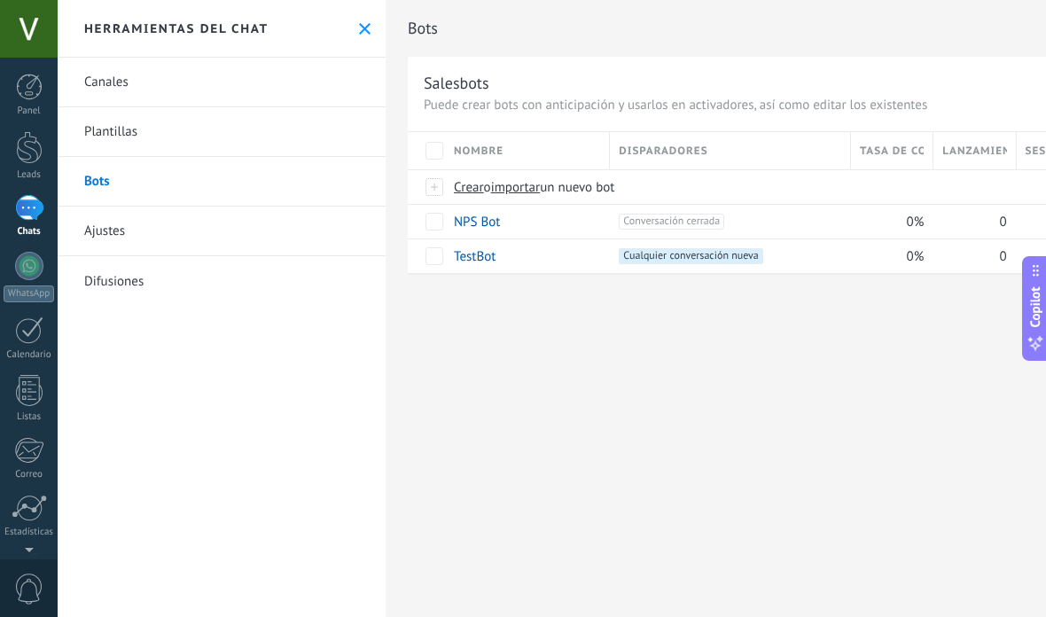
click at [472, 194] on span "Crear" at bounding box center [469, 187] width 30 height 17
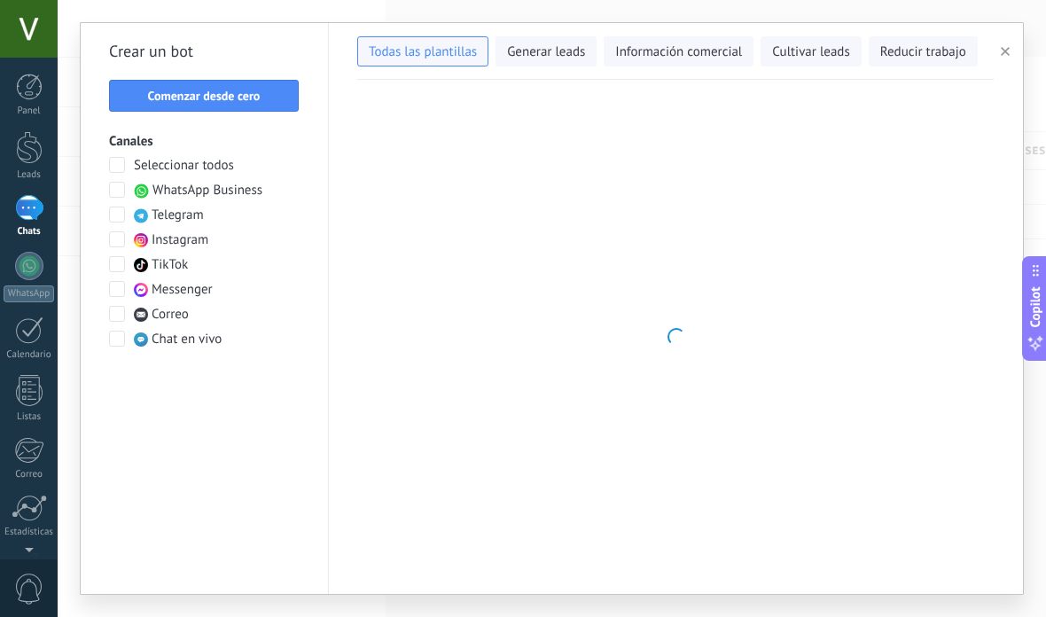
type input "**********"
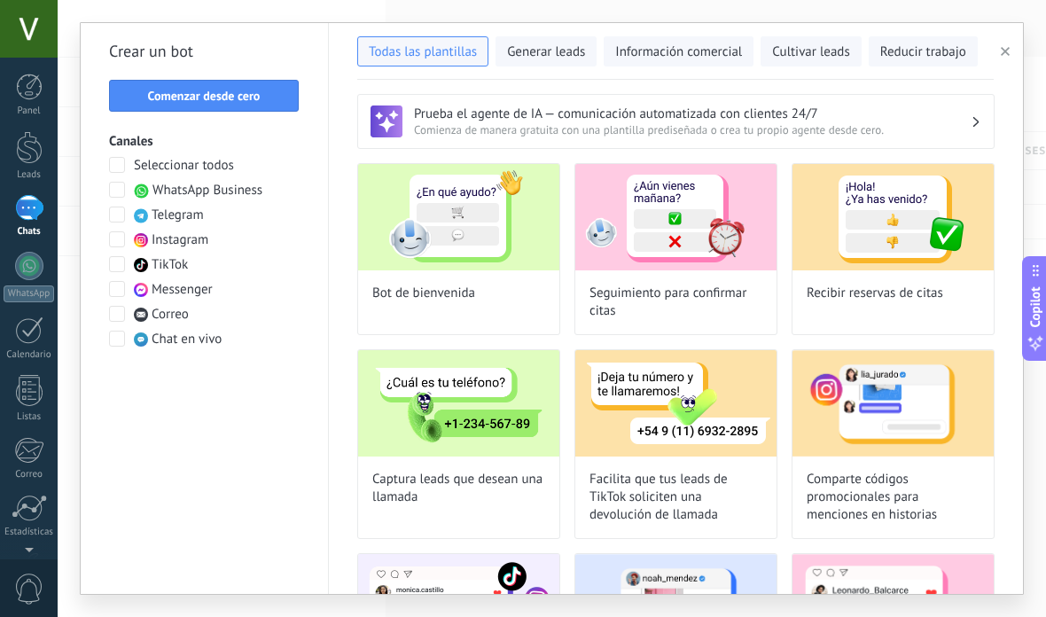
click at [256, 92] on span "Comenzar desde cero" at bounding box center [204, 96] width 113 height 12
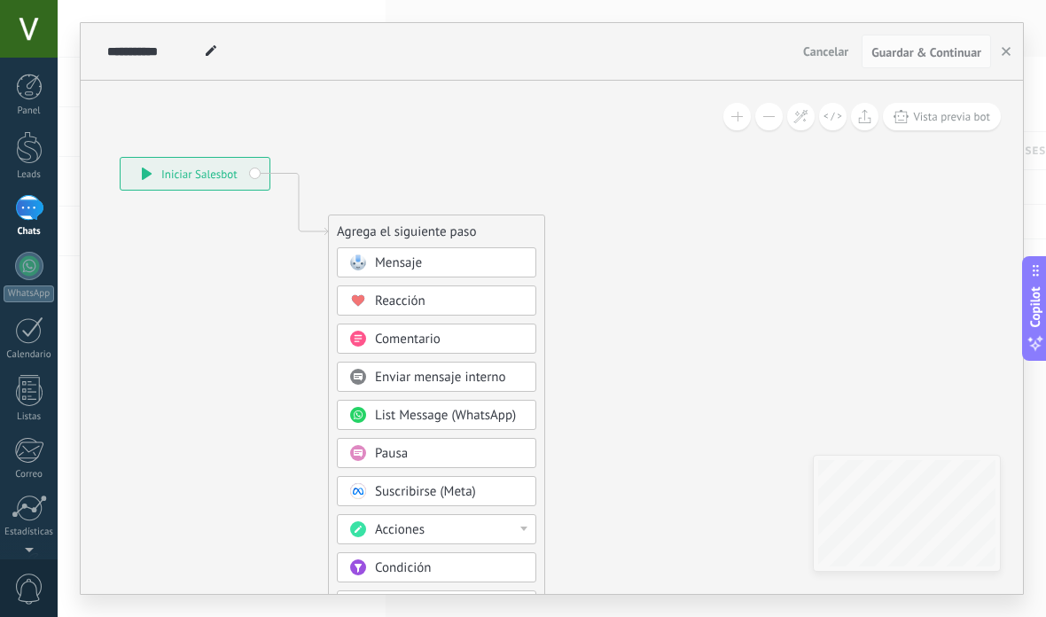
click at [484, 300] on div "Reacción" at bounding box center [449, 302] width 149 height 18
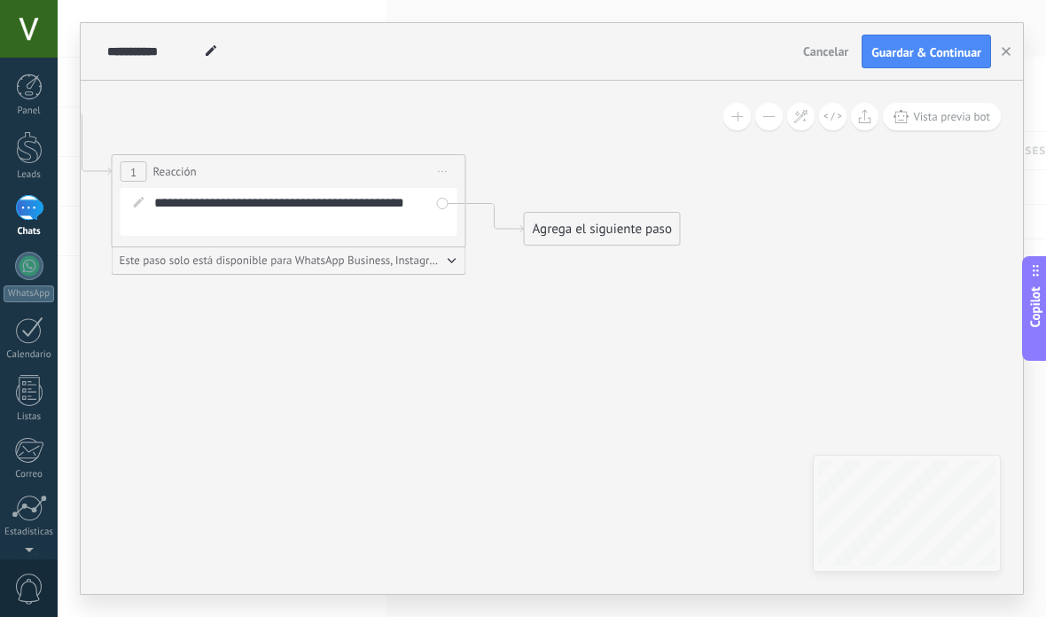
click at [630, 234] on div "Agrega el siguiente paso" at bounding box center [602, 229] width 155 height 29
click at [650, 227] on div "Agrega el siguiente paso" at bounding box center [601, 226] width 155 height 29
click at [640, 227] on div "Agrega el siguiente paso" at bounding box center [598, 219] width 155 height 29
click at [620, 221] on div "Agrega el siguiente paso" at bounding box center [592, 214] width 155 height 29
click at [607, 232] on div "Agrega el siguiente paso" at bounding box center [584, 225] width 155 height 29
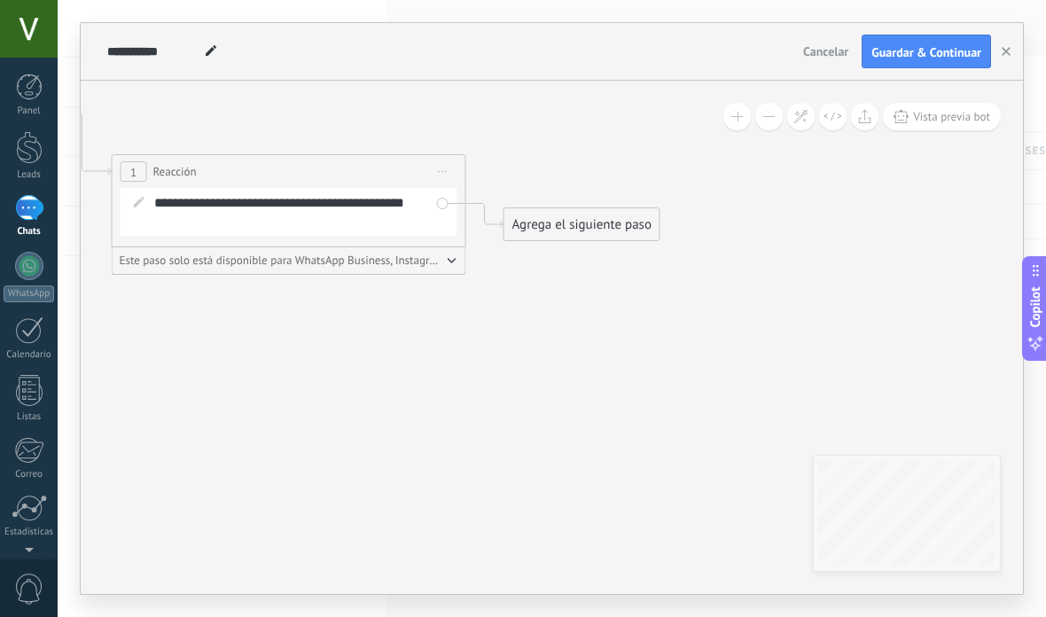
click at [607, 233] on div "Agrega el siguiente paso" at bounding box center [582, 224] width 155 height 29
click at [616, 208] on div "Agrega el siguiente paso Mensaje Mensaje Mensaje Reacción Comentario Enviar men…" at bounding box center [578, 219] width 157 height 34
click at [613, 224] on div "Agrega el siguiente paso" at bounding box center [583, 224] width 155 height 29
click at [623, 220] on div "Agrega el siguiente paso" at bounding box center [577, 222] width 155 height 29
click at [634, 217] on div "Agrega el siguiente paso" at bounding box center [578, 222] width 155 height 29
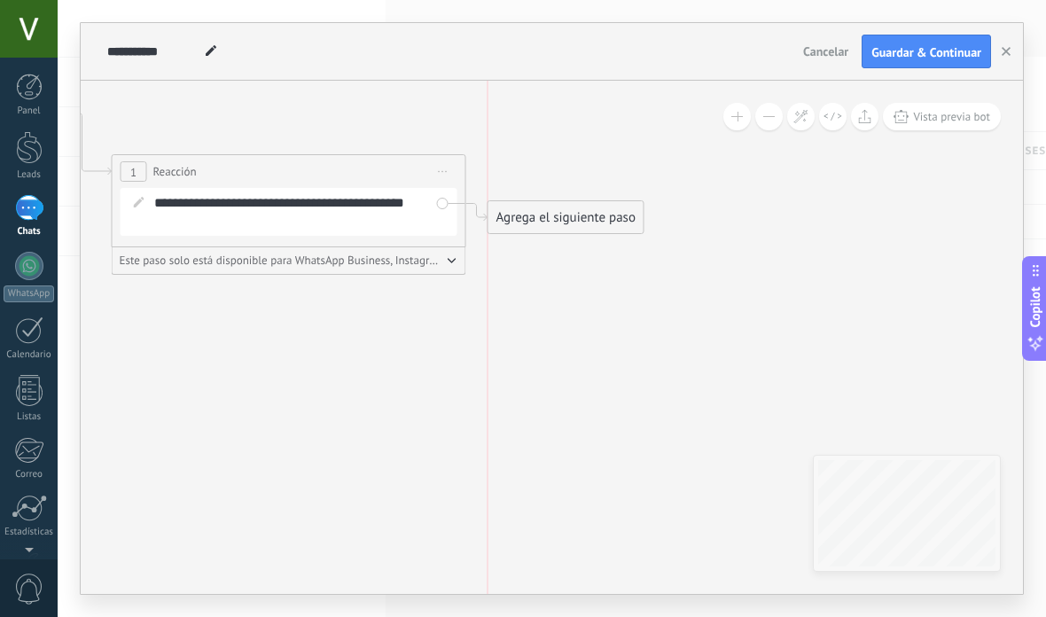
click at [639, 219] on div "Agrega el siguiente paso" at bounding box center [566, 217] width 155 height 29
click at [645, 220] on div "Agrega el siguiente paso Mensaje Mensaje Mensaje Reacción Comentario Enviar men…" at bounding box center [566, 217] width 157 height 34
click at [626, 226] on div "Agrega el siguiente paso Mensaje Mensaje Mensaje Reacción Comentario Enviar men…" at bounding box center [551, 219] width 157 height 34
click at [562, 351] on div "Agrega el siguiente paso" at bounding box center [566, 344] width 155 height 29
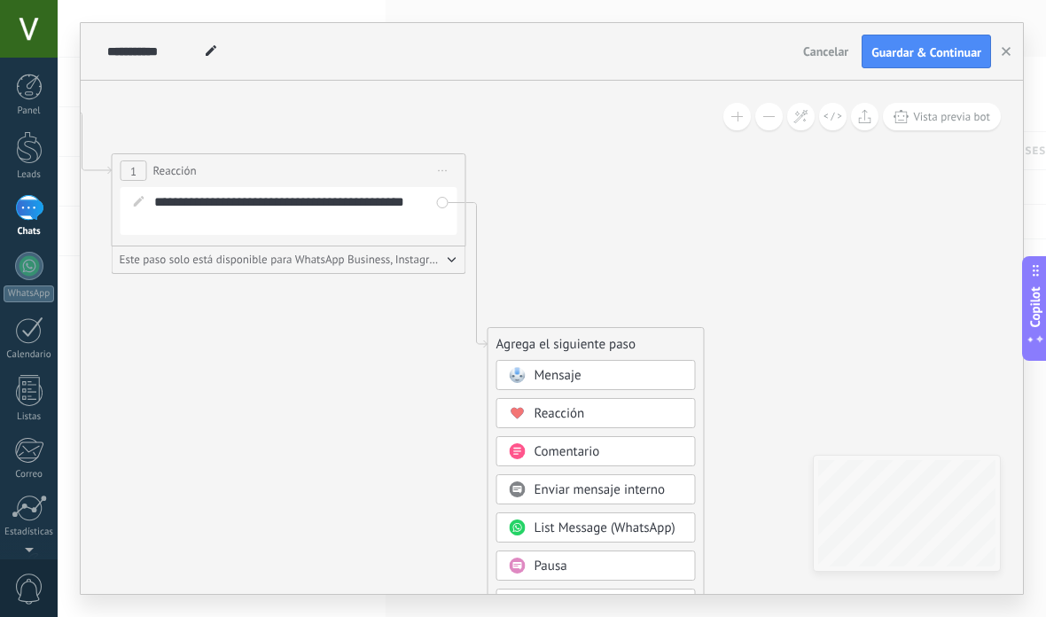
click at [638, 379] on div "Mensaje" at bounding box center [609, 376] width 149 height 18
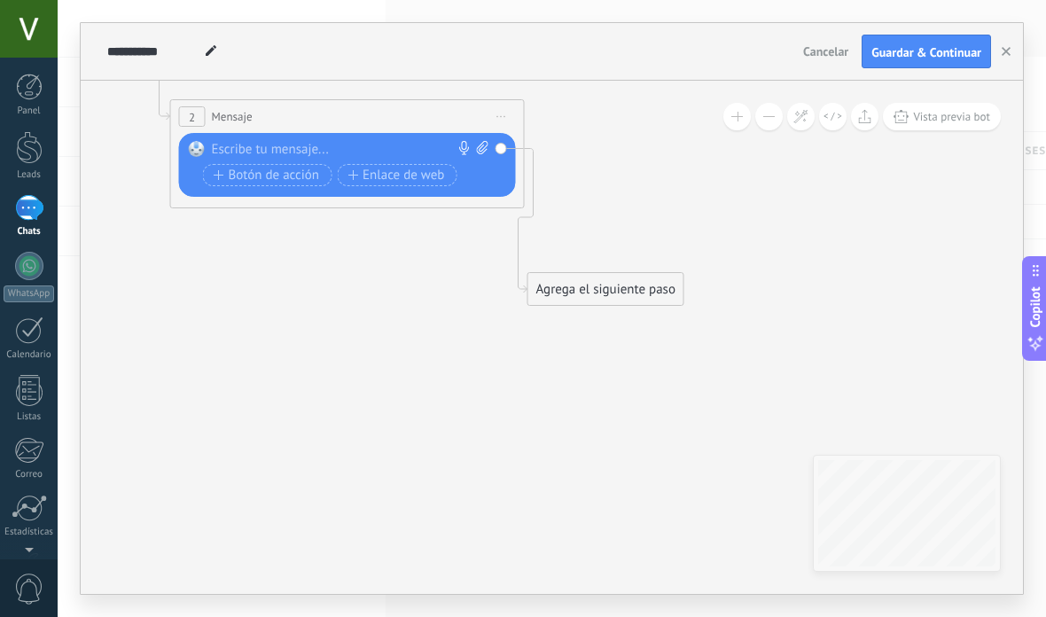
click at [599, 300] on div "Agrega el siguiente paso" at bounding box center [606, 289] width 155 height 29
click at [618, 293] on div "Agrega el siguiente paso" at bounding box center [606, 286] width 155 height 29
click at [624, 290] on div "Agrega el siguiente paso" at bounding box center [607, 284] width 155 height 29
click at [623, 290] on div "Agrega el siguiente paso" at bounding box center [605, 284] width 155 height 29
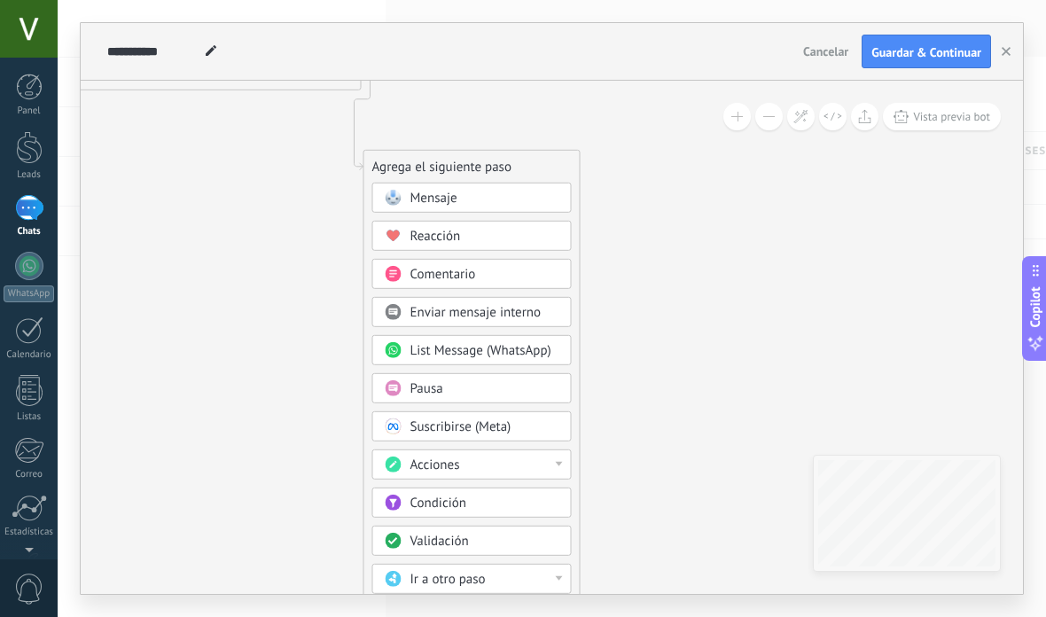
click at [519, 320] on span "Enviar mensaje interno" at bounding box center [476, 312] width 131 height 17
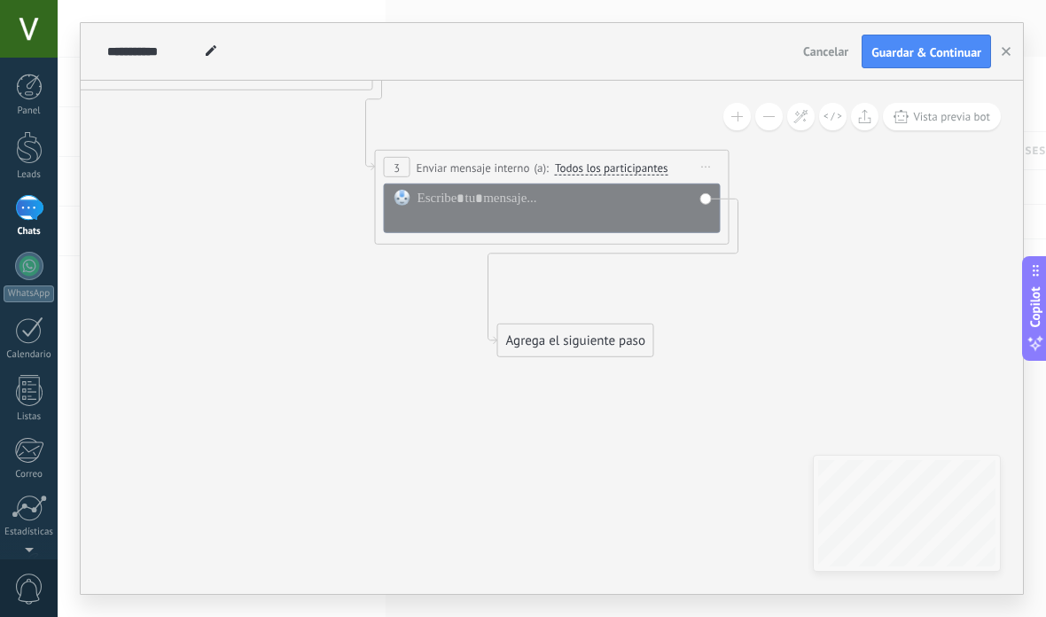
click at [585, 345] on div "Agrega el siguiente paso" at bounding box center [575, 340] width 155 height 29
click at [600, 346] on div "Agrega el siguiente paso" at bounding box center [578, 338] width 155 height 29
click at [605, 344] on div "Agrega el siguiente paso" at bounding box center [578, 338] width 155 height 29
click at [596, 341] on div "Agrega el siguiente paso" at bounding box center [579, 331] width 155 height 29
click at [584, 337] on div "Agrega el siguiente paso" at bounding box center [576, 331] width 155 height 29
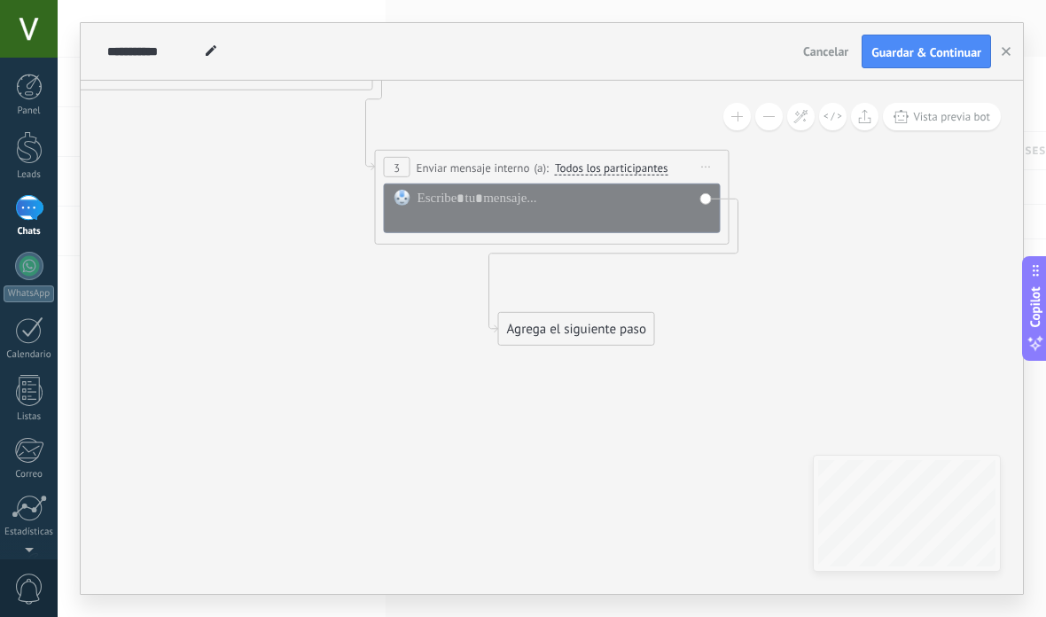
click at [595, 335] on div "Agrega el siguiente paso" at bounding box center [576, 329] width 155 height 29
click at [613, 336] on div "Agrega el siguiente paso" at bounding box center [582, 325] width 155 height 29
click at [598, 340] on div "Agrega el siguiente paso Mensaje Mensaje Mensaje Reacción Comentario Enviar men…" at bounding box center [579, 326] width 157 height 34
click at [592, 332] on div "Agrega el siguiente paso" at bounding box center [575, 323] width 155 height 29
click at [594, 324] on div "Agrega el siguiente paso" at bounding box center [576, 320] width 155 height 29
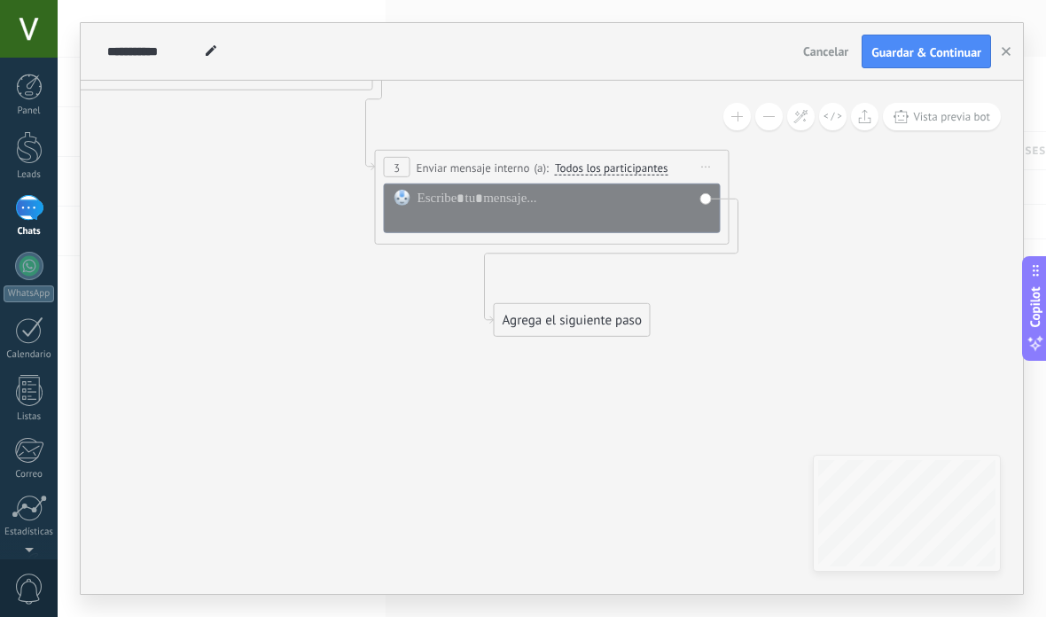
click at [595, 329] on div "Agrega el siguiente paso" at bounding box center [572, 320] width 155 height 29
click at [579, 333] on div "Agrega el siguiente paso" at bounding box center [556, 319] width 155 height 29
click at [545, 318] on div "Agrega el siguiente paso" at bounding box center [553, 312] width 155 height 29
click at [543, 320] on div "Agrega el siguiente paso" at bounding box center [557, 314] width 155 height 29
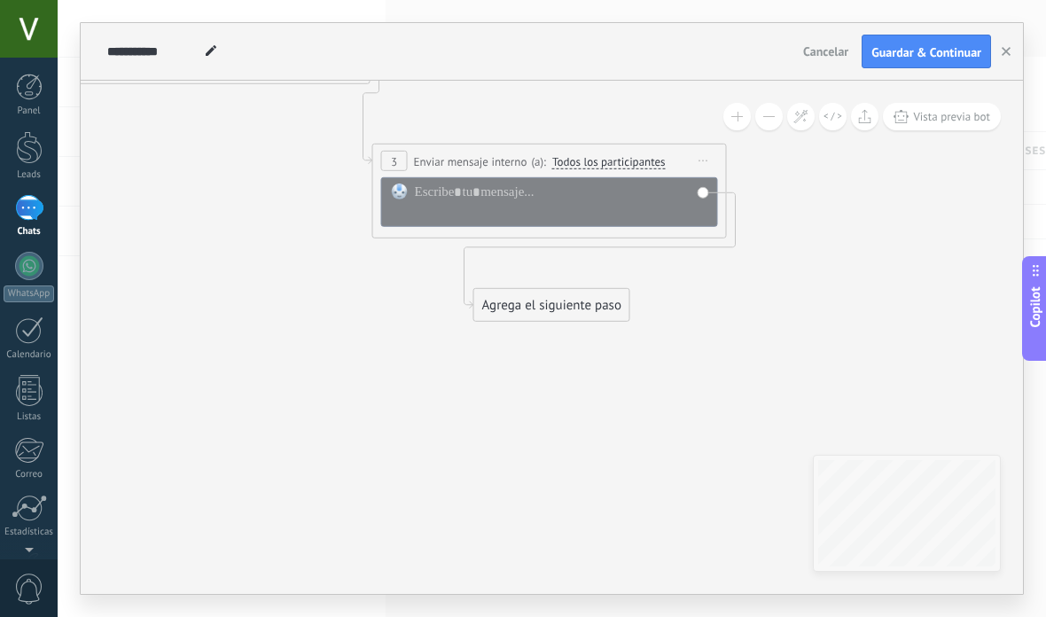
click at [515, 333] on icon at bounding box center [79, 33] width 2182 height 1466
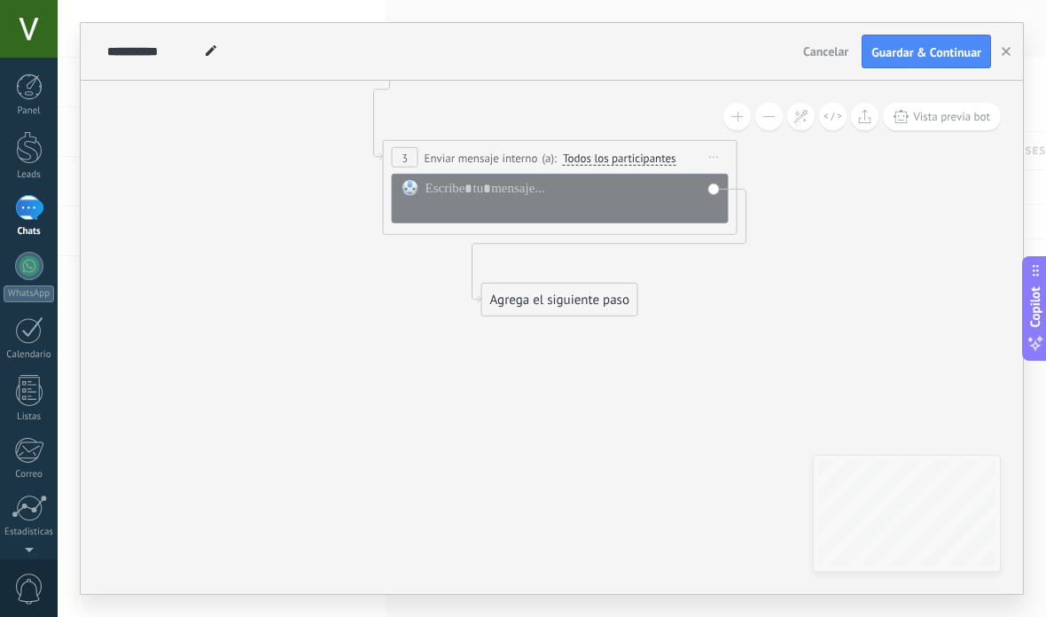
click at [544, 315] on div "Agrega el siguiente paso" at bounding box center [559, 300] width 155 height 29
click at [551, 305] on div "Agrega el siguiente paso" at bounding box center [559, 300] width 155 height 29
click at [572, 298] on div "Agrega el siguiente paso" at bounding box center [566, 290] width 155 height 29
click at [552, 310] on div "Agrega el siguiente paso Mensaje Mensaje Mensaje Reacción Comentario Enviar men…" at bounding box center [561, 294] width 157 height 34
click at [559, 298] on div "Agrega el siguiente paso" at bounding box center [553, 293] width 155 height 29
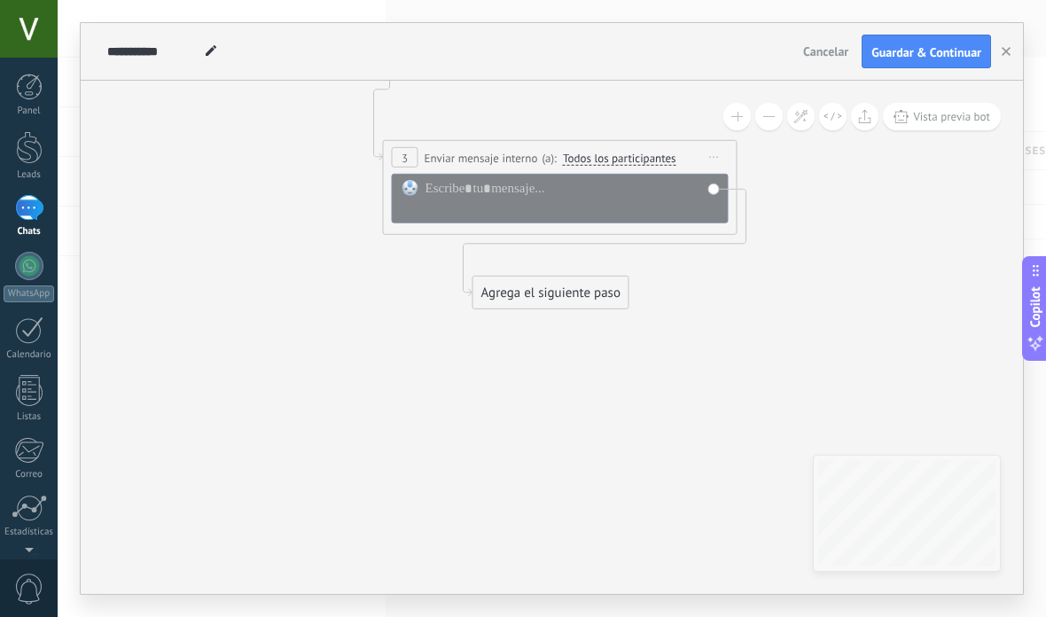
click at [565, 300] on div "Agrega el siguiente paso" at bounding box center [551, 292] width 155 height 29
click at [579, 291] on div "Agrega el siguiente paso" at bounding box center [553, 292] width 155 height 29
click at [551, 304] on div "Agrega el siguiente paso" at bounding box center [541, 298] width 155 height 29
click at [545, 309] on div "Agrega el siguiente paso" at bounding box center [538, 300] width 155 height 29
click at [562, 305] on div "Agrega el siguiente paso" at bounding box center [535, 297] width 155 height 29
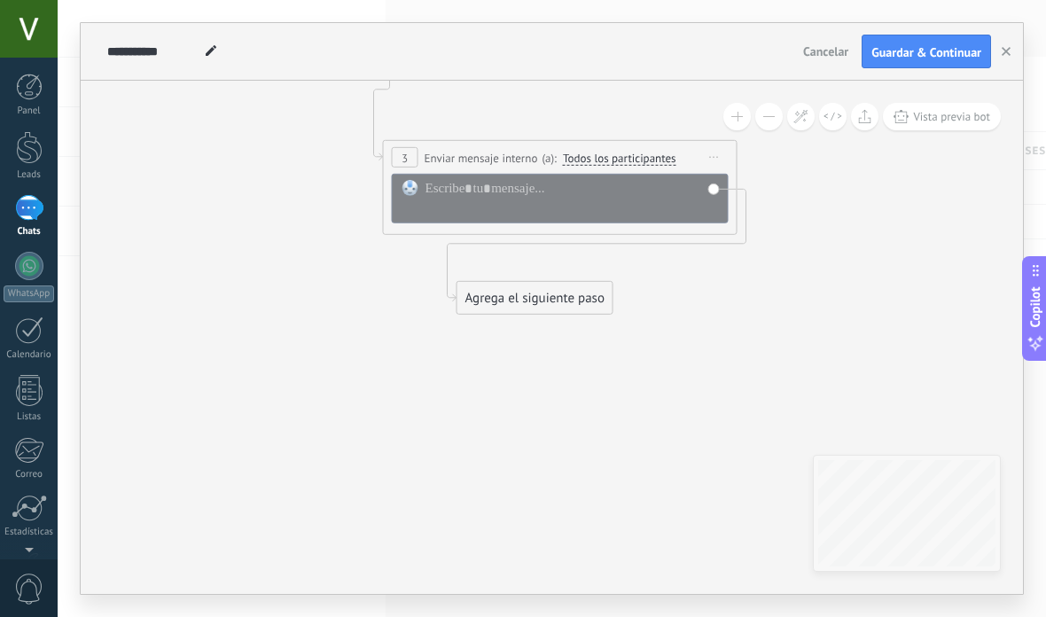
click at [568, 311] on div "Agrega el siguiente paso" at bounding box center [535, 298] width 155 height 29
click at [557, 308] on div "Agrega el siguiente paso" at bounding box center [538, 295] width 155 height 29
click at [560, 310] on div "Agrega el siguiente paso" at bounding box center [537, 299] width 155 height 29
click at [576, 305] on div "Agrega el siguiente paso" at bounding box center [543, 299] width 155 height 29
click at [570, 302] on div "Agrega el siguiente paso" at bounding box center [538, 292] width 155 height 29
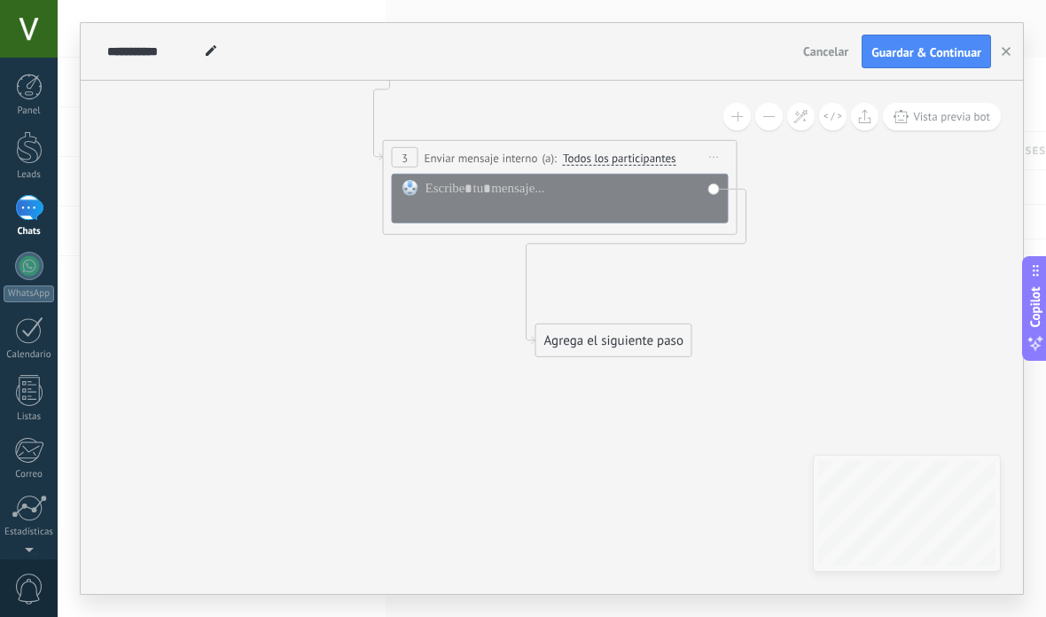
click at [644, 333] on div "Agrega el siguiente paso" at bounding box center [614, 340] width 155 height 29
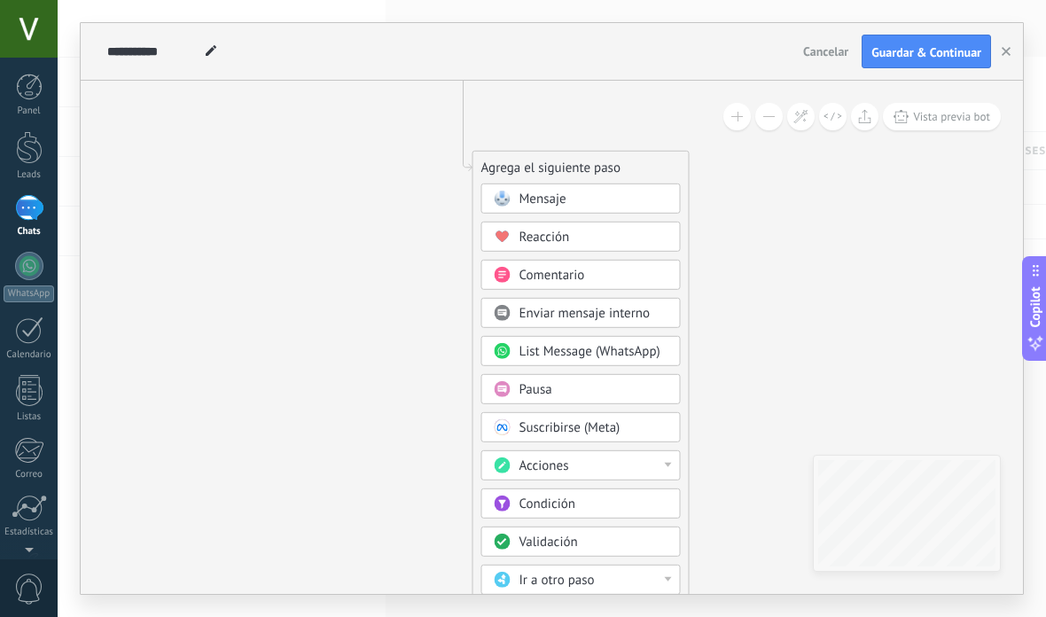
click at [660, 468] on div "Acciones" at bounding box center [594, 467] width 149 height 18
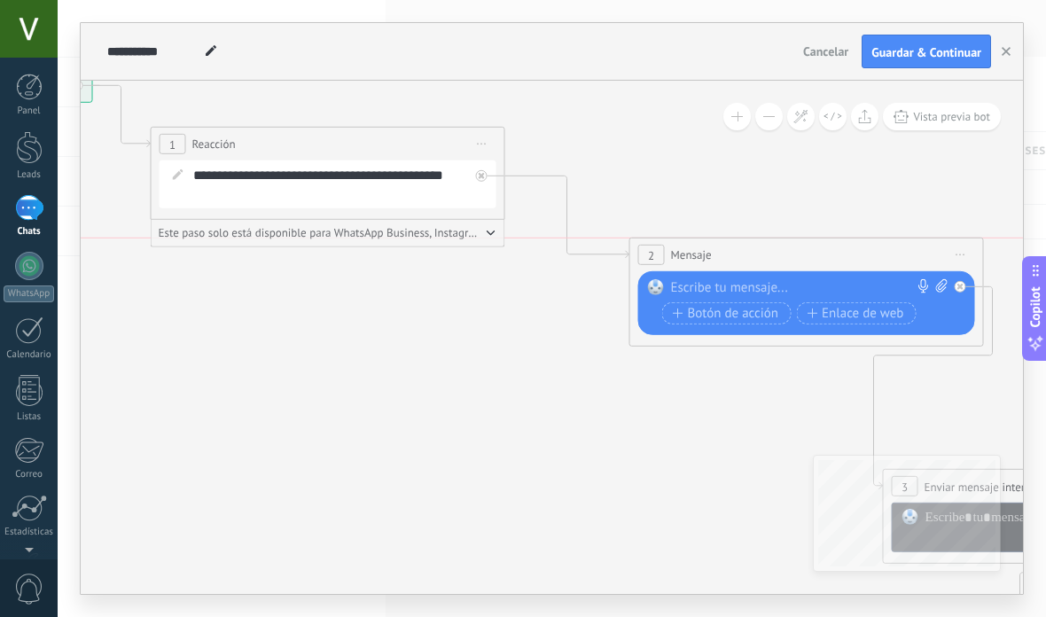
click at [1010, 39] on button "button" at bounding box center [1006, 52] width 27 height 34
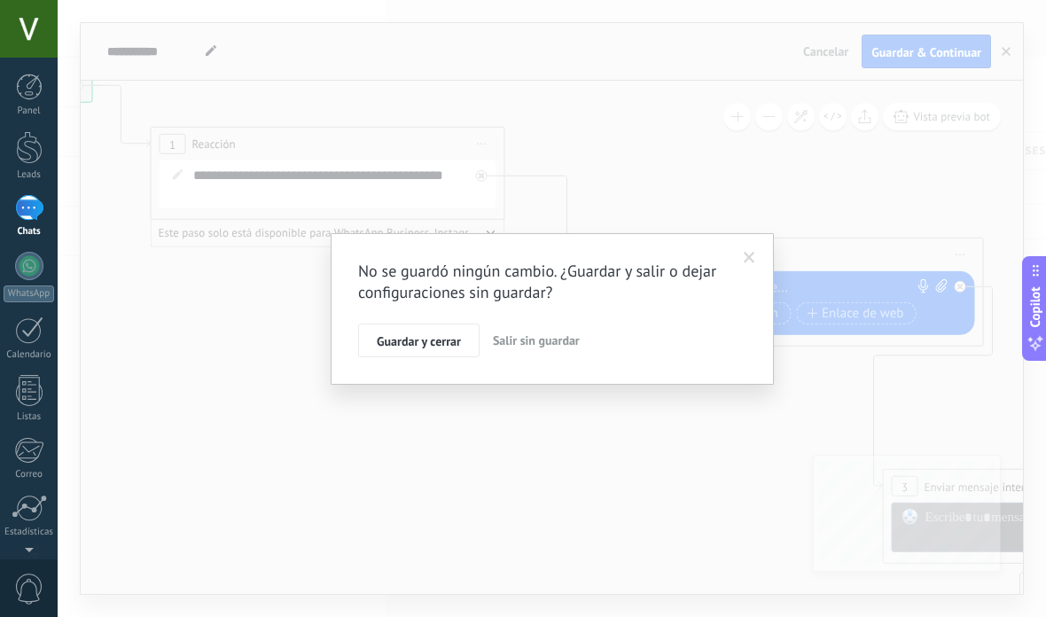
click at [545, 327] on button "Salir sin guardar" at bounding box center [536, 341] width 101 height 34
